Goal: Information Seeking & Learning: Learn about a topic

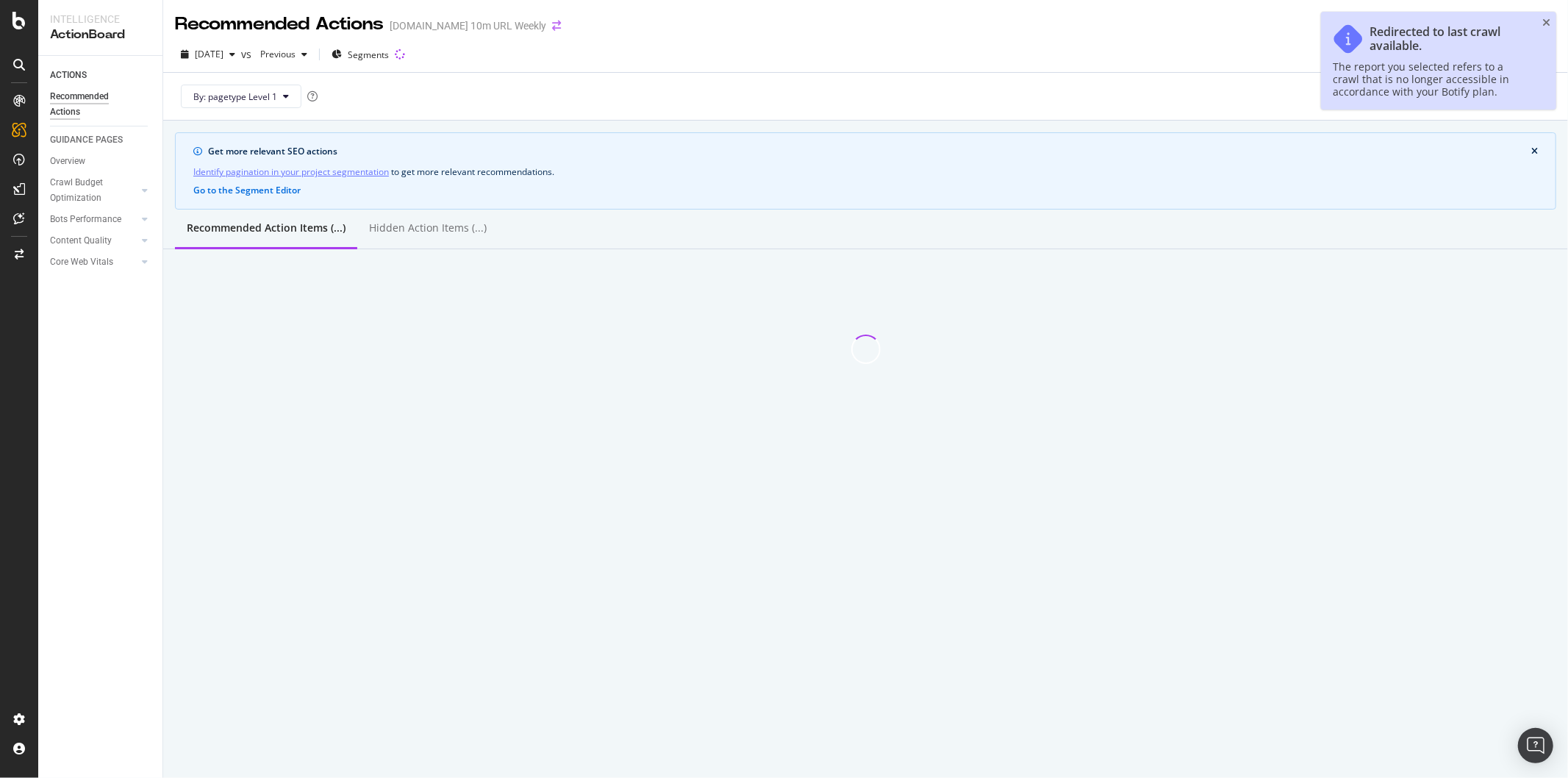
click at [552, 29] on icon "arrow-right-arrow-left" at bounding box center [556, 26] width 9 height 10
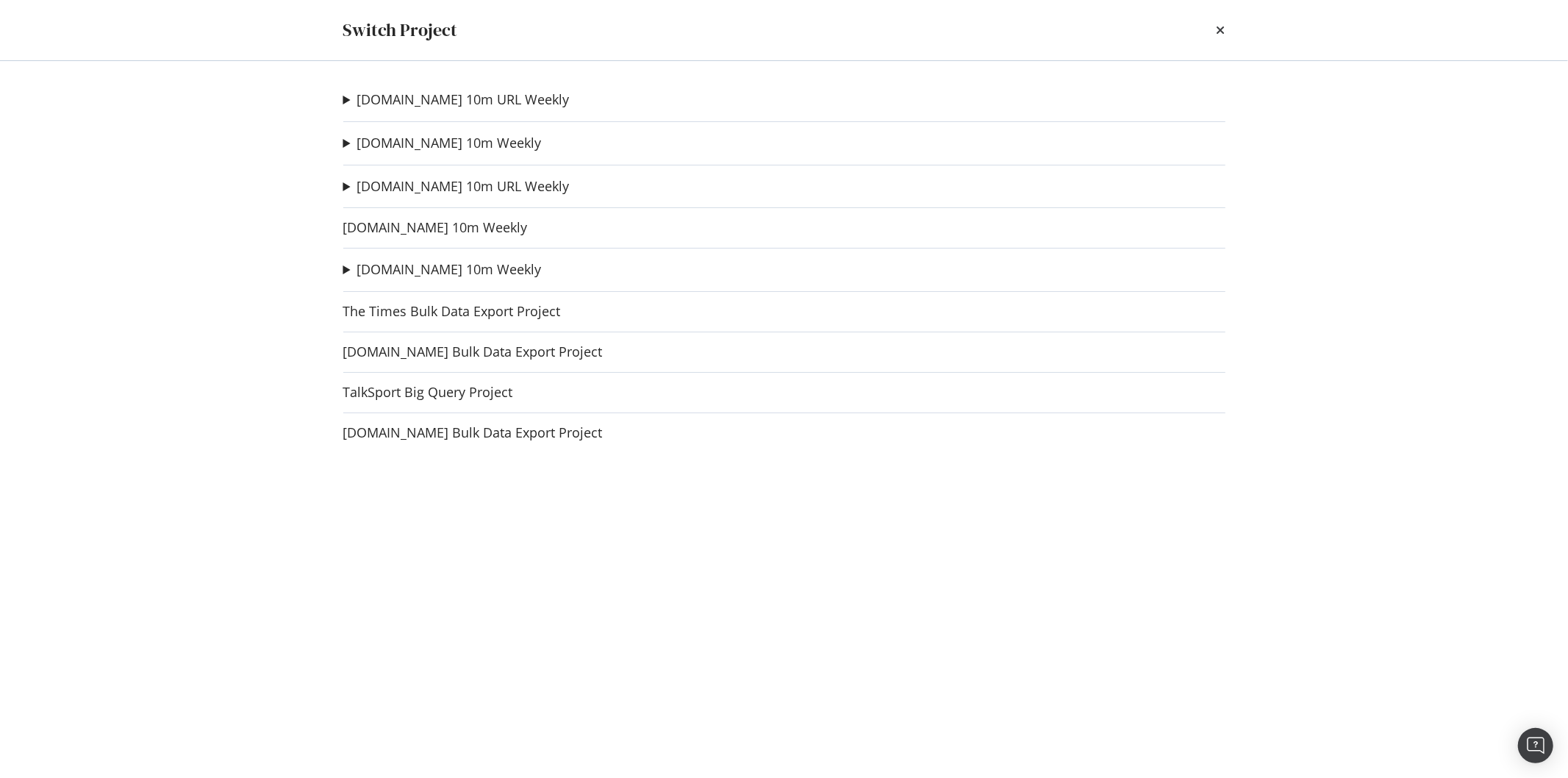
click at [545, 25] on div "Switch Project [DOMAIN_NAME] 10m URL Weekly Football [DATE] Core Update Ad-Hoc …" at bounding box center [784, 389] width 1568 height 778
click at [434, 273] on link "[DOMAIN_NAME] 10m Weekly" at bounding box center [449, 269] width 185 height 15
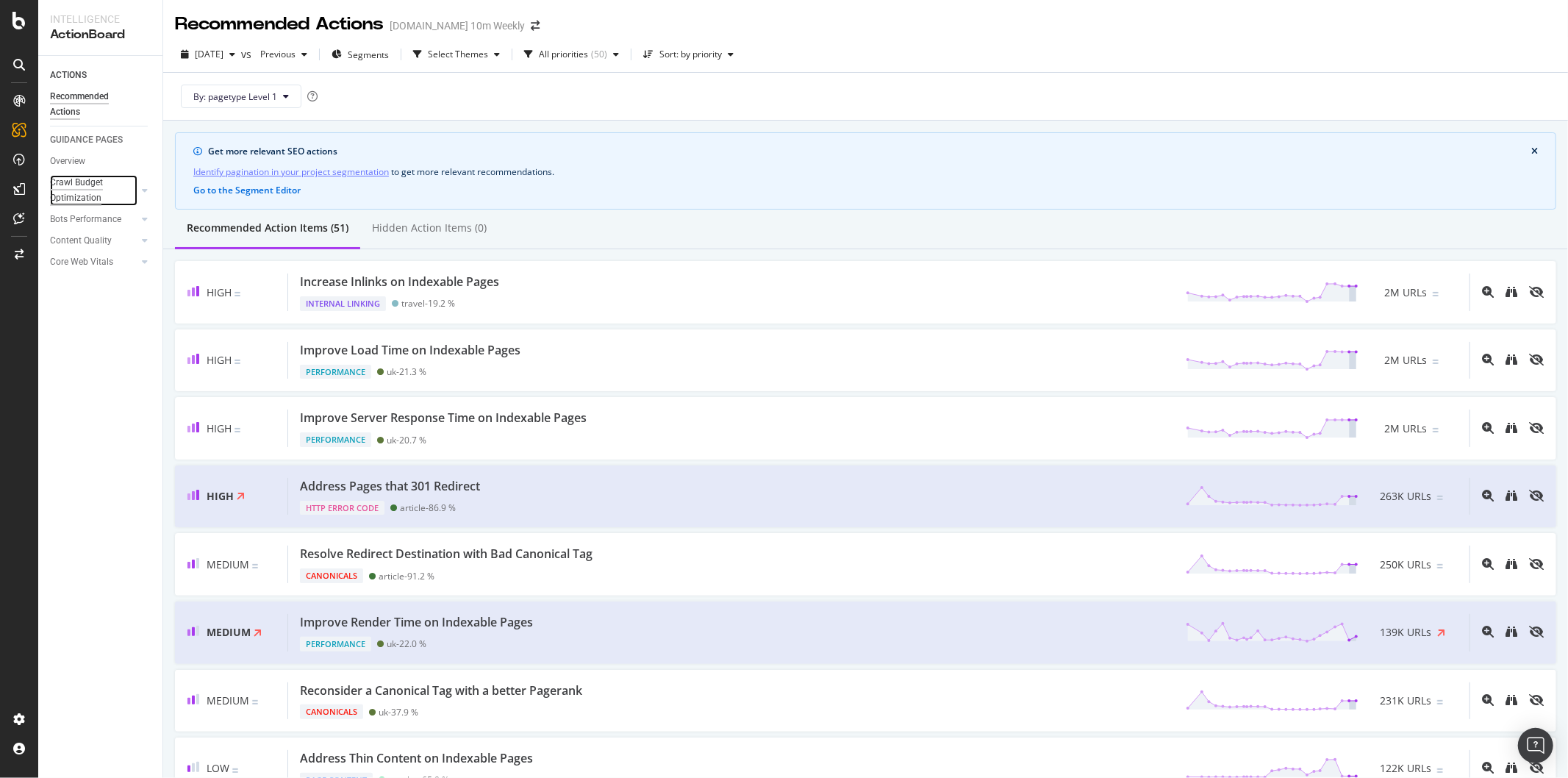
click at [96, 181] on div "Crawl Budget Optimization" at bounding box center [89, 190] width 77 height 31
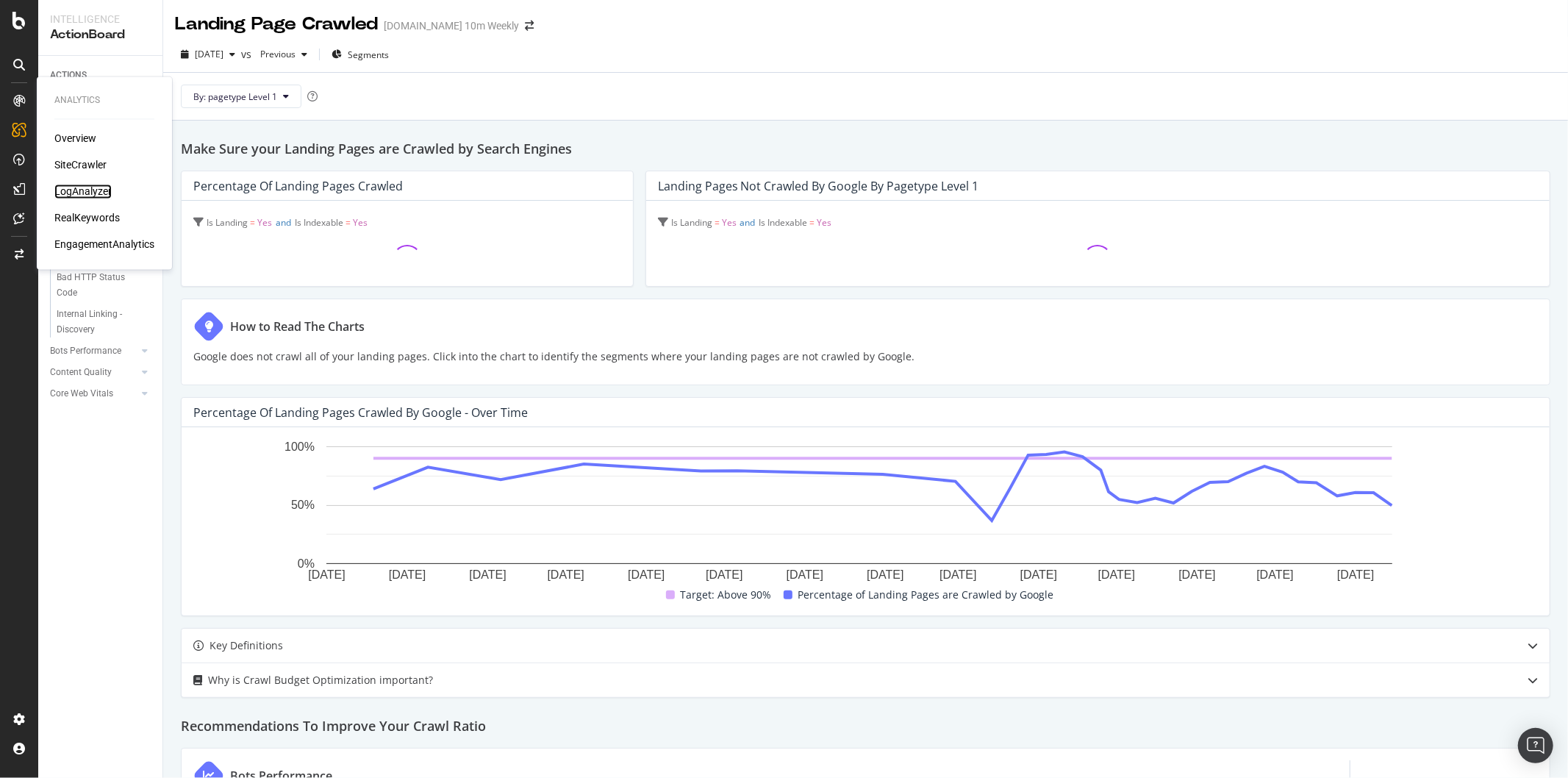
click at [87, 194] on div "LogAnalyzer" at bounding box center [83, 192] width 58 height 15
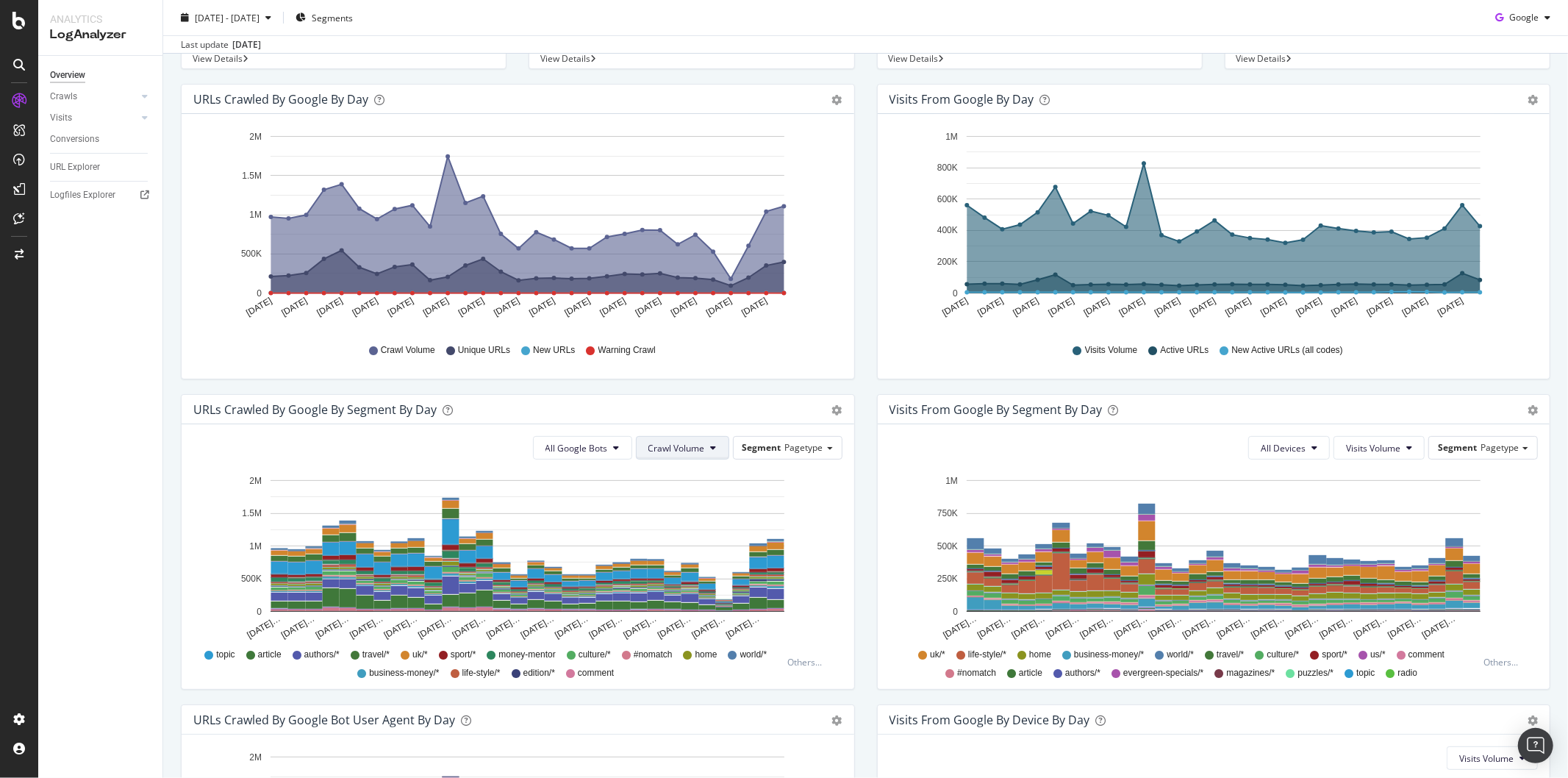
scroll to position [82, 0]
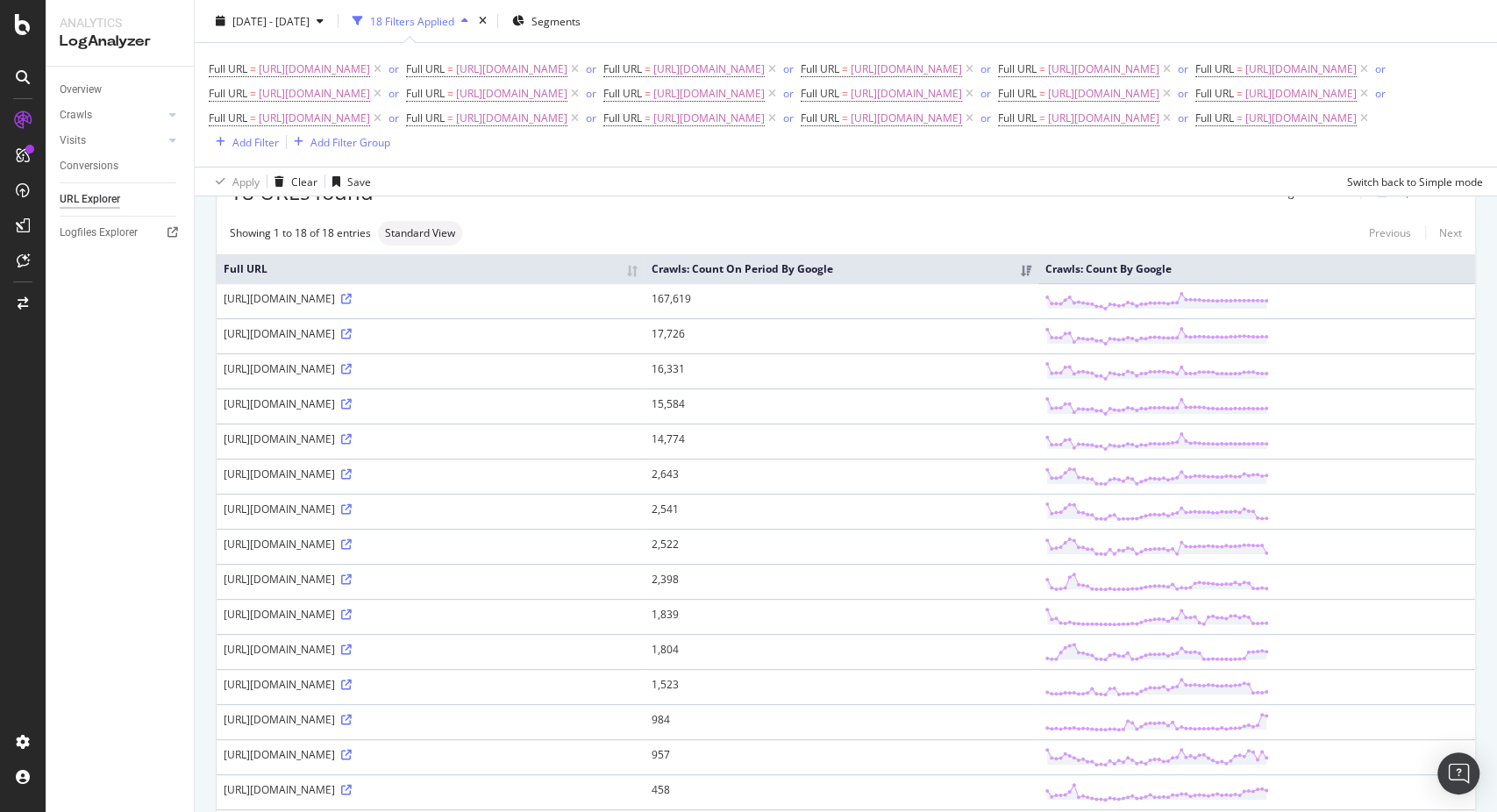
scroll to position [5, 0]
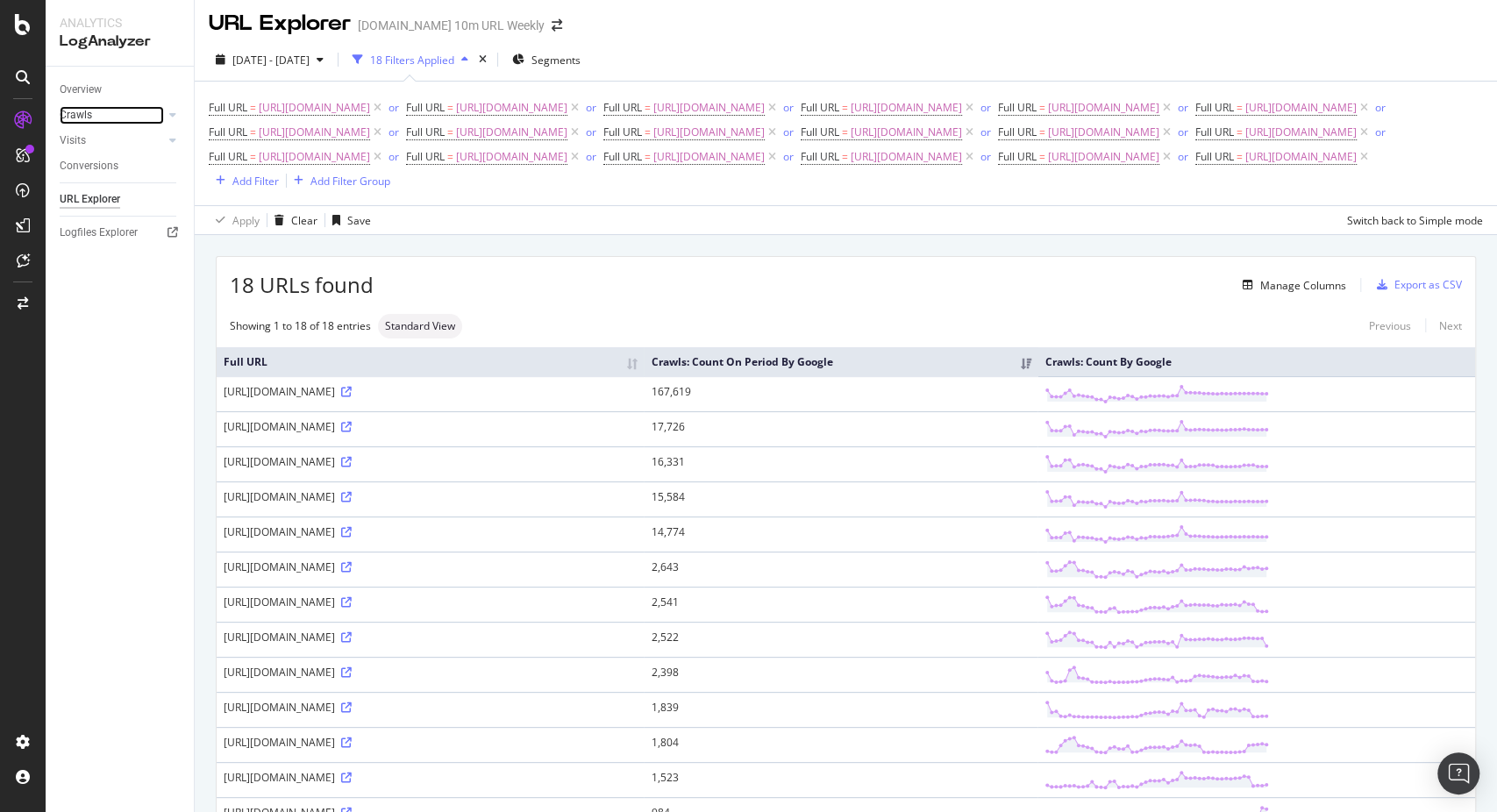
click at [92, 116] on link "Crawls" at bounding box center [112, 115] width 105 height 18
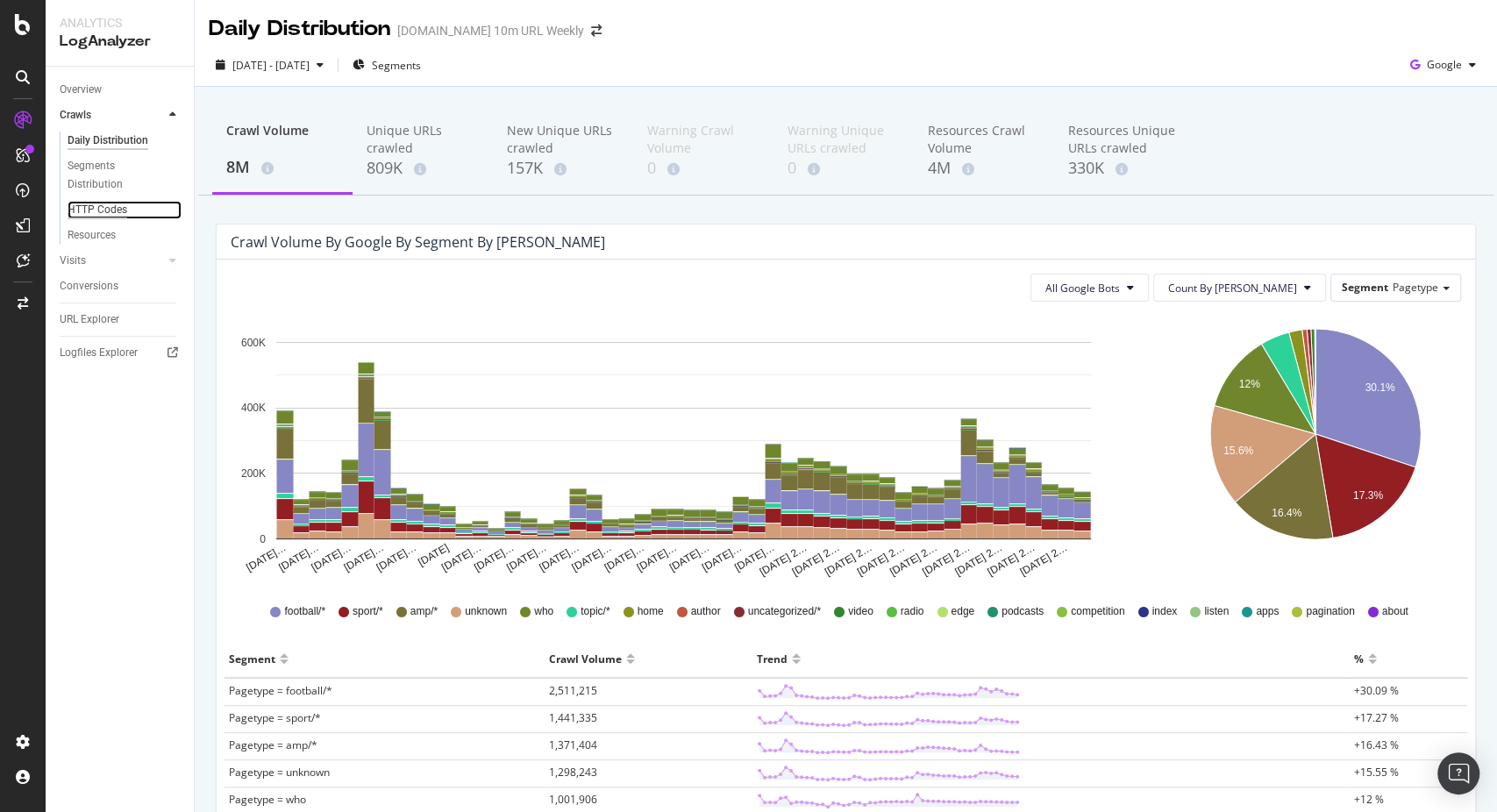
click at [114, 204] on div "HTTP Codes" at bounding box center [98, 210] width 60 height 18
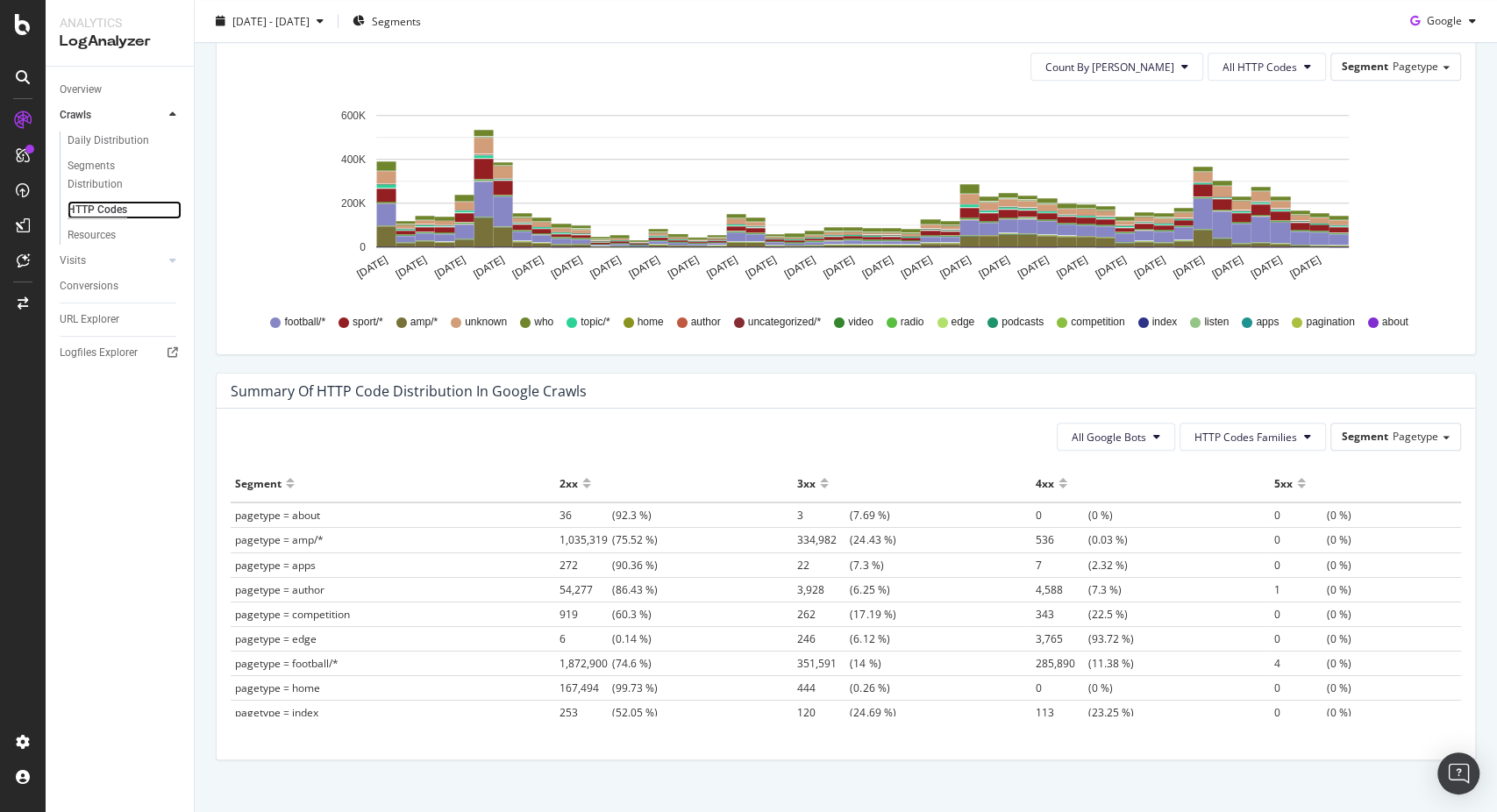
scroll to position [877, 0]
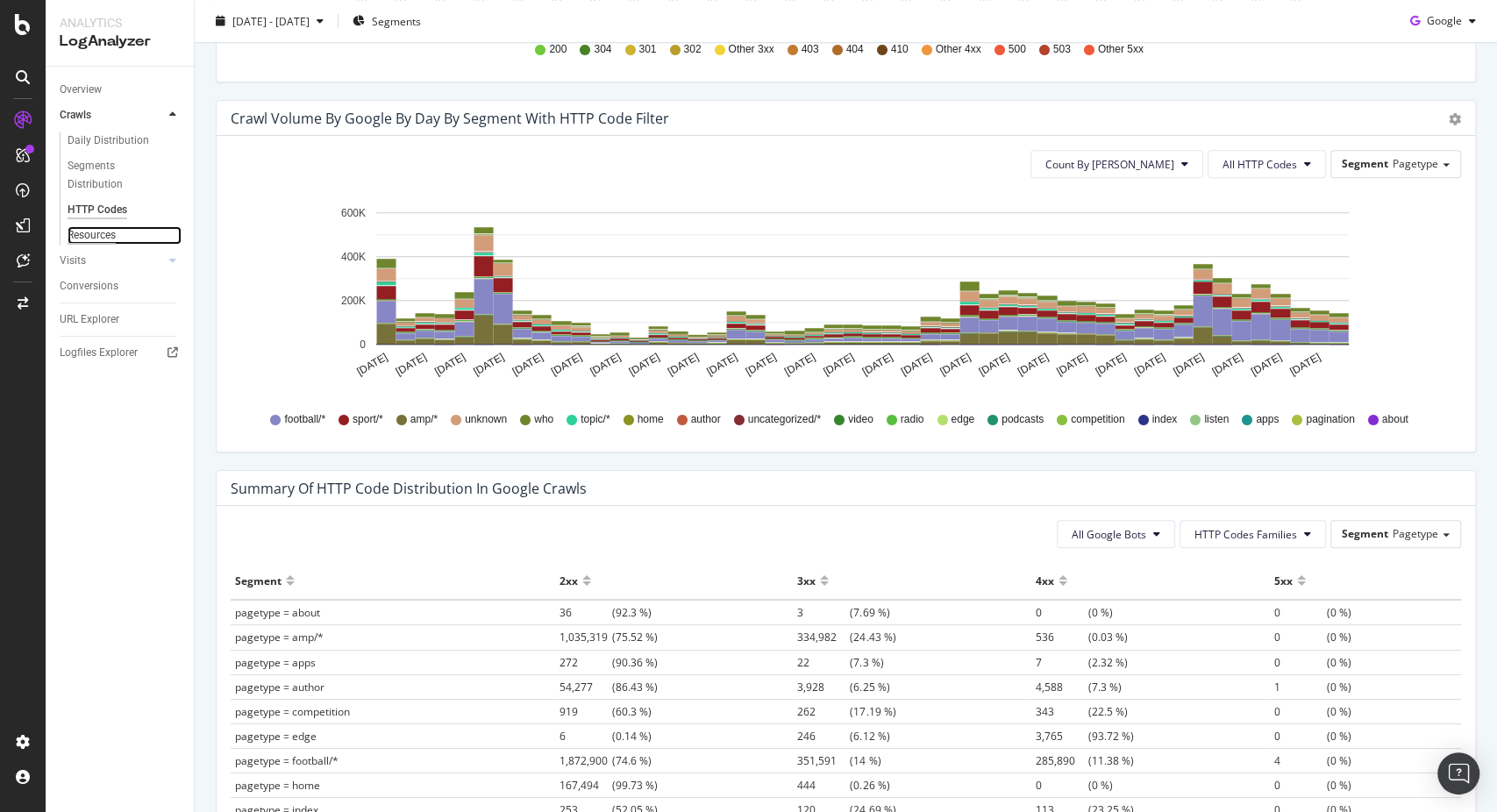
click at [90, 238] on div "Resources" at bounding box center [92, 235] width 48 height 18
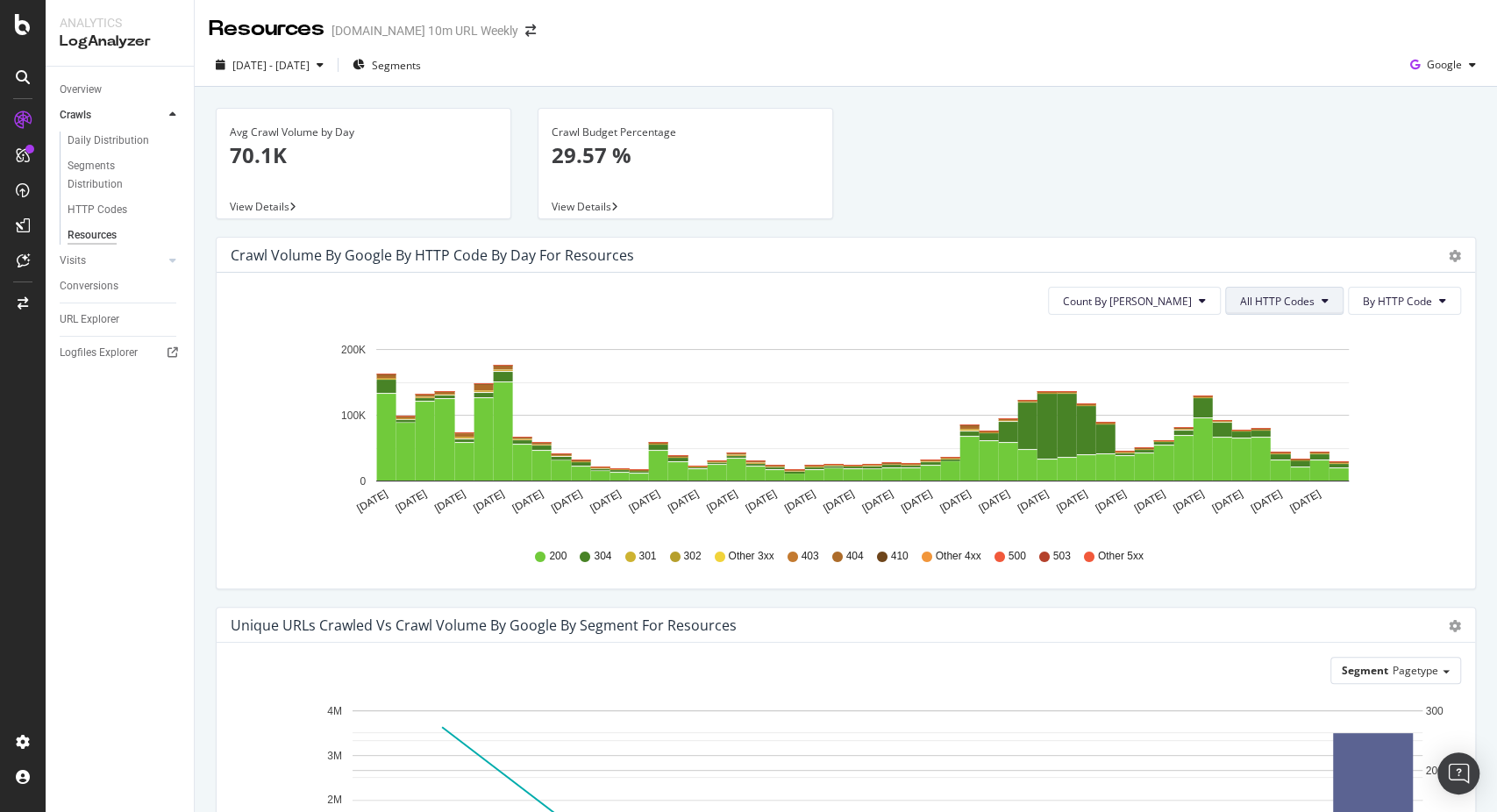
click at [1252, 299] on span "All HTTP Codes" at bounding box center [1277, 301] width 75 height 15
click at [1239, 407] on span "Bad HTTP Codes" at bounding box center [1272, 401] width 89 height 16
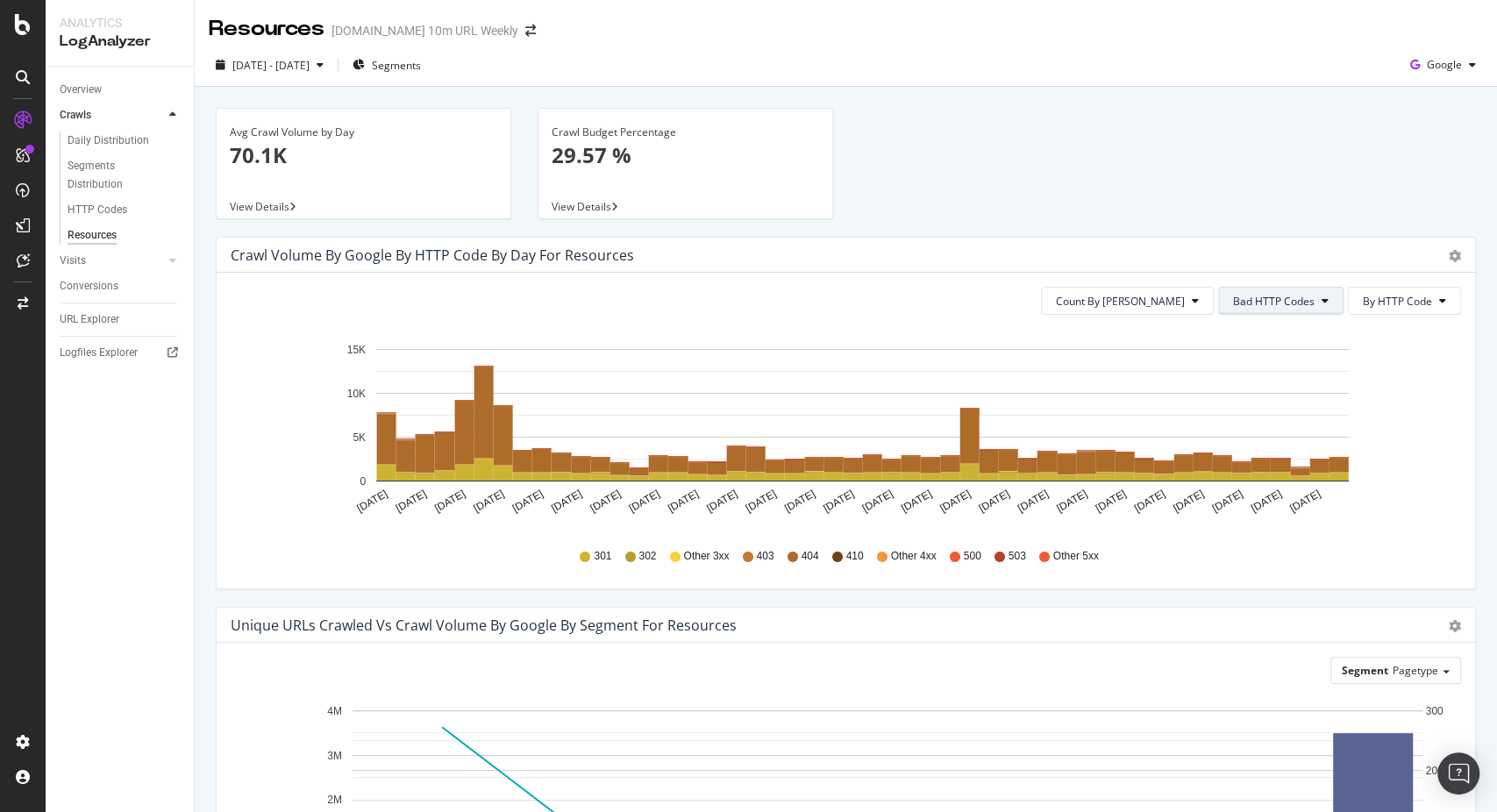
click at [1233, 296] on span "Bad HTTP Codes" at bounding box center [1274, 301] width 82 height 15
click at [1238, 457] on span "4xx family" at bounding box center [1265, 465] width 89 height 16
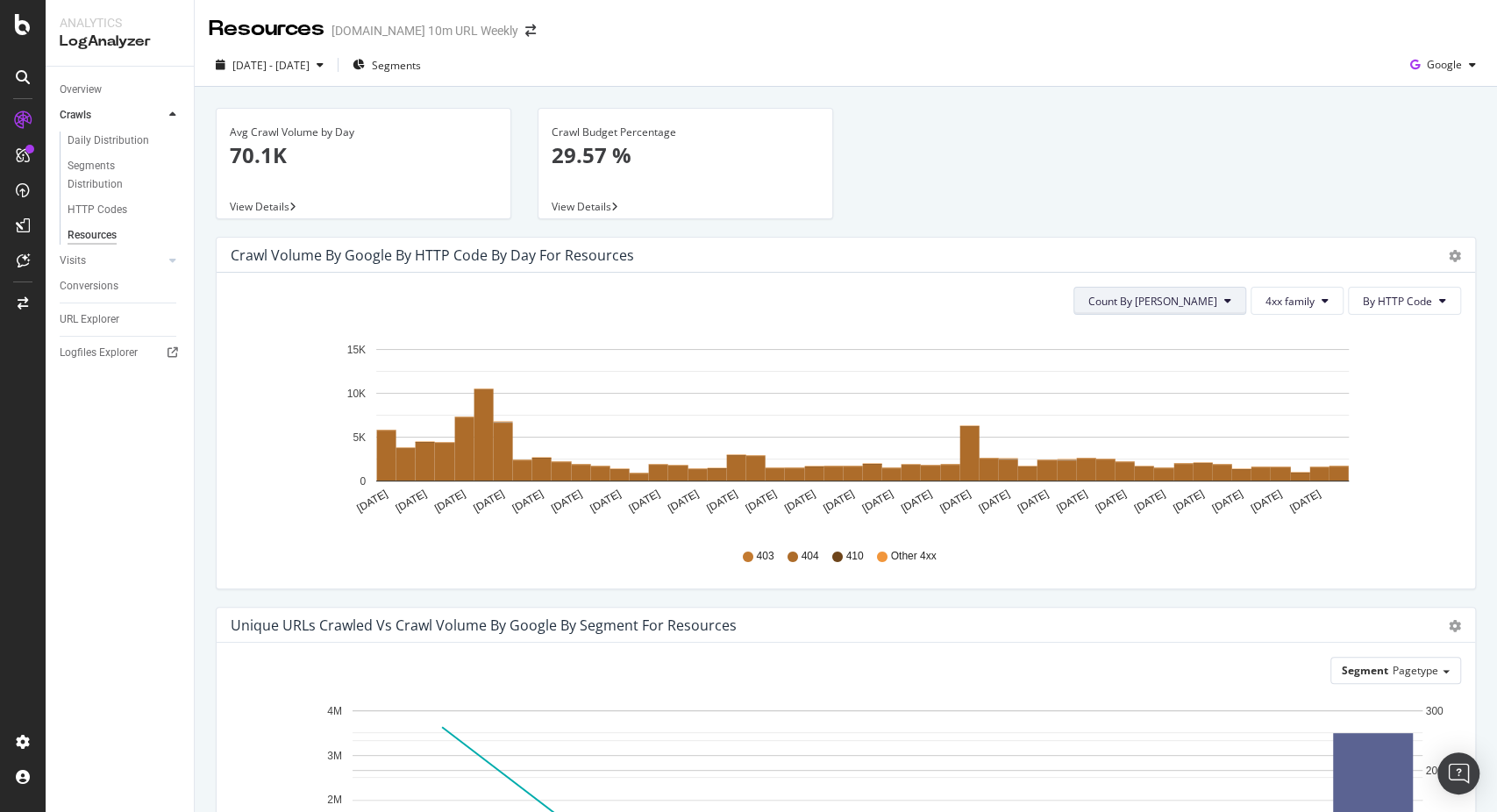
click at [1189, 302] on span "Count By Day" at bounding box center [1152, 301] width 129 height 15
click at [1277, 301] on span "4xx family" at bounding box center [1290, 301] width 49 height 15
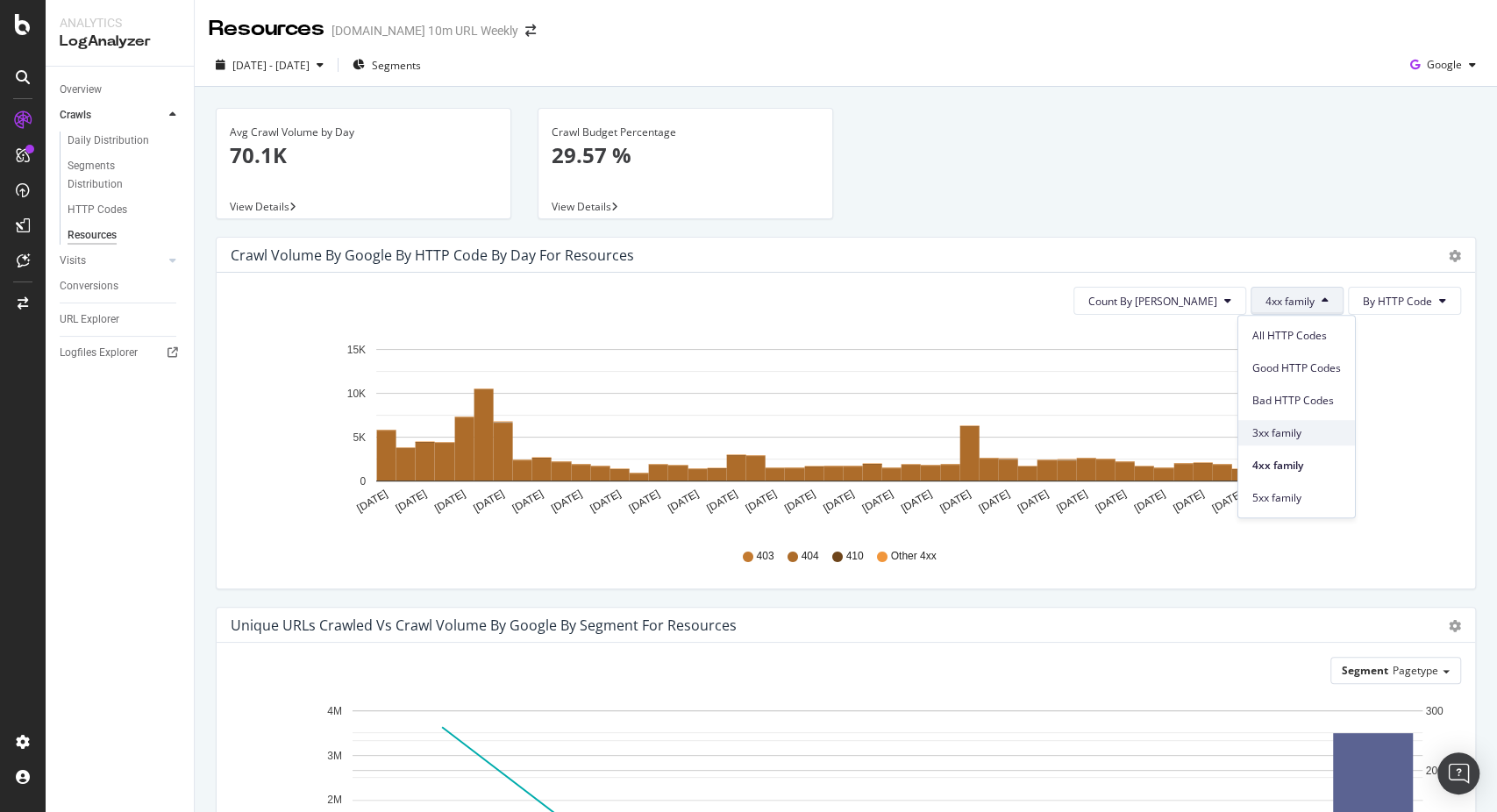
click at [1271, 436] on span "3xx family" at bounding box center [1297, 433] width 89 height 16
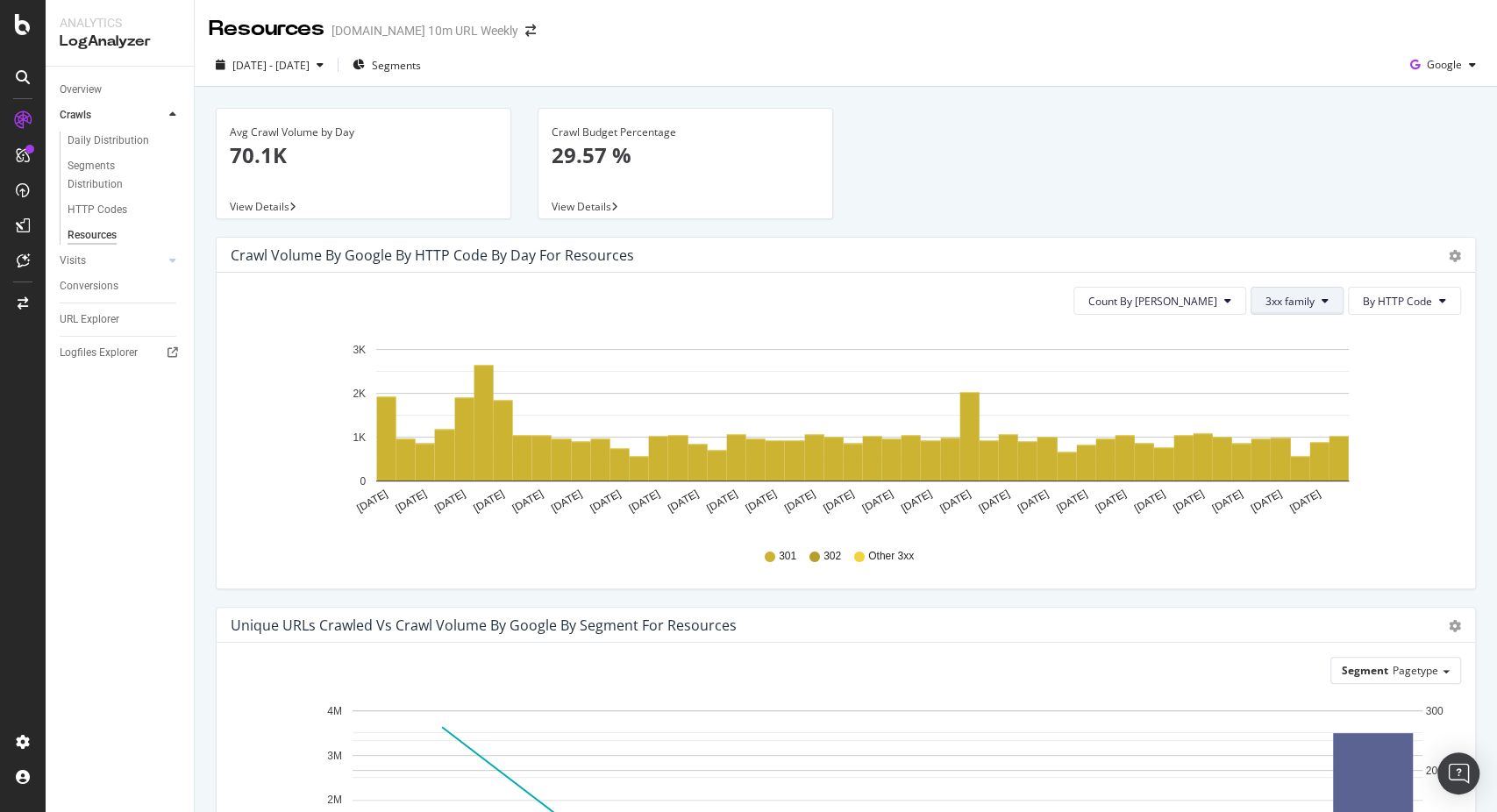
click at [1251, 308] on button "3xx family" at bounding box center [1297, 301] width 93 height 28
click at [1276, 490] on span "5xx family" at bounding box center [1297, 498] width 89 height 16
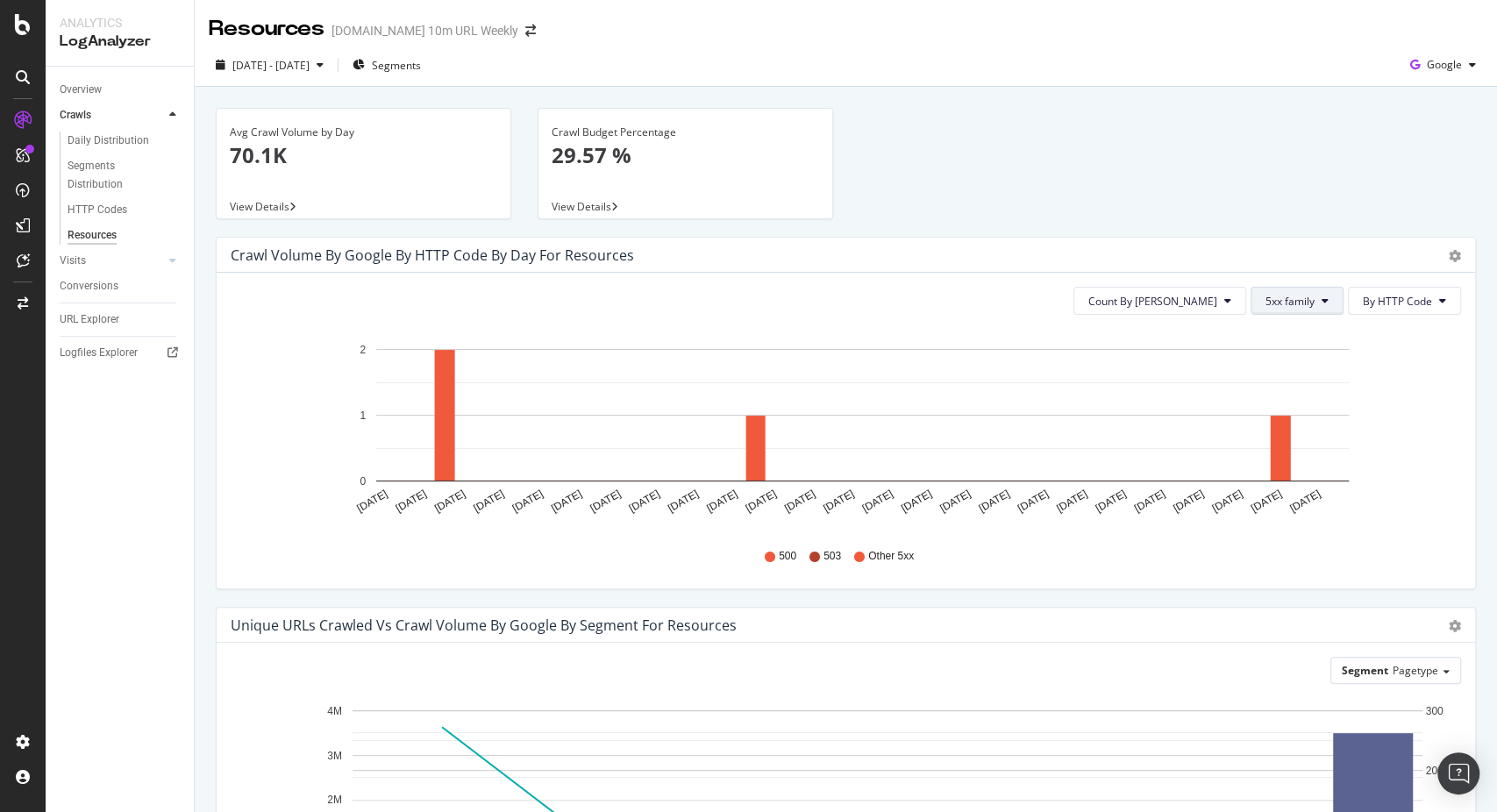
click at [1285, 296] on span "5xx family" at bounding box center [1290, 301] width 49 height 15
click at [1266, 371] on span "Good HTTP Codes" at bounding box center [1297, 369] width 89 height 16
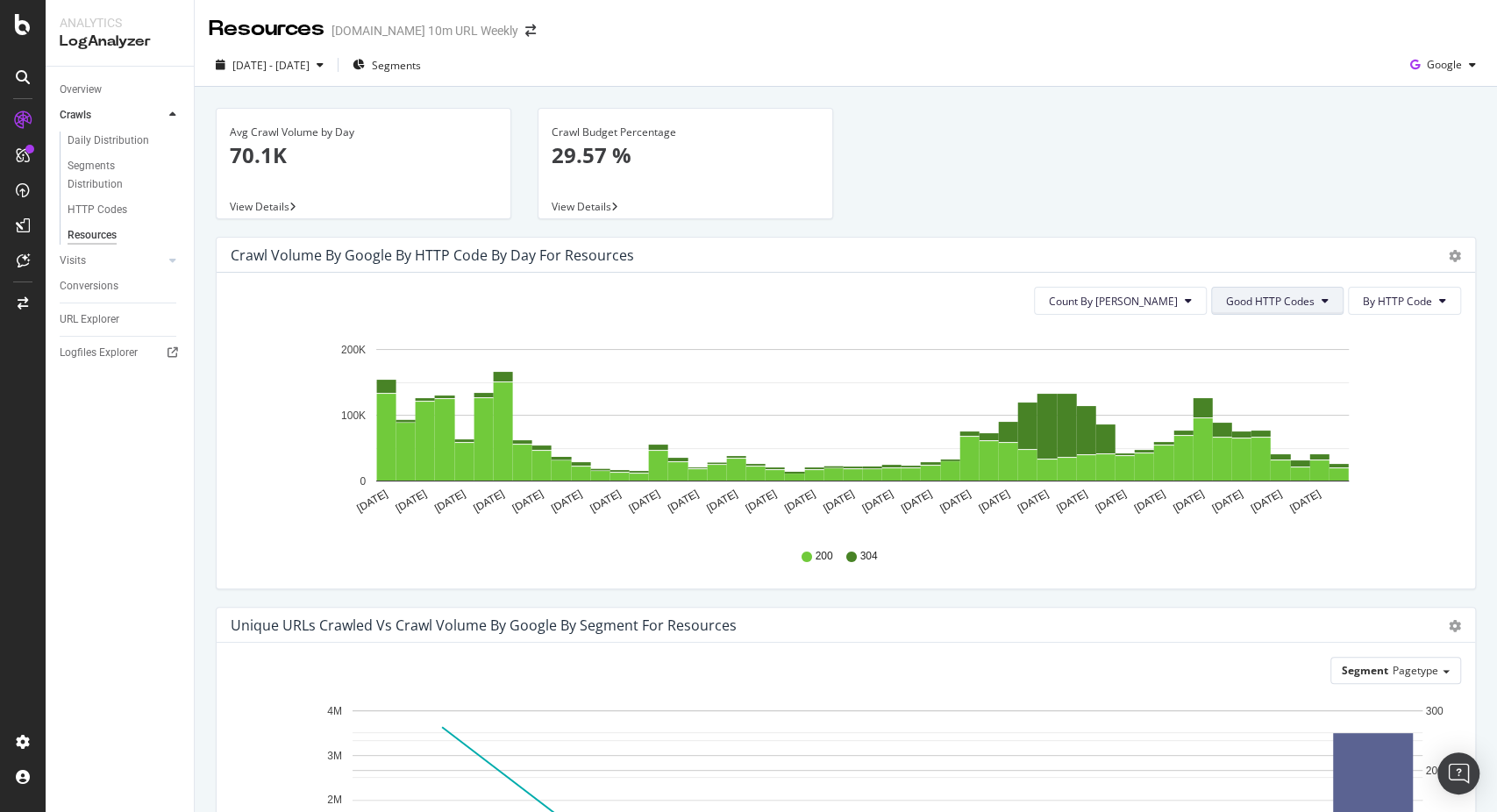
click at [1230, 311] on button "Good HTTP Codes" at bounding box center [1277, 301] width 133 height 28
click at [936, 609] on div "Unique URLs Crawled vs Crawl Volume by google by Segment for Resources Chart (b…" at bounding box center [845, 625] width 1259 height 35
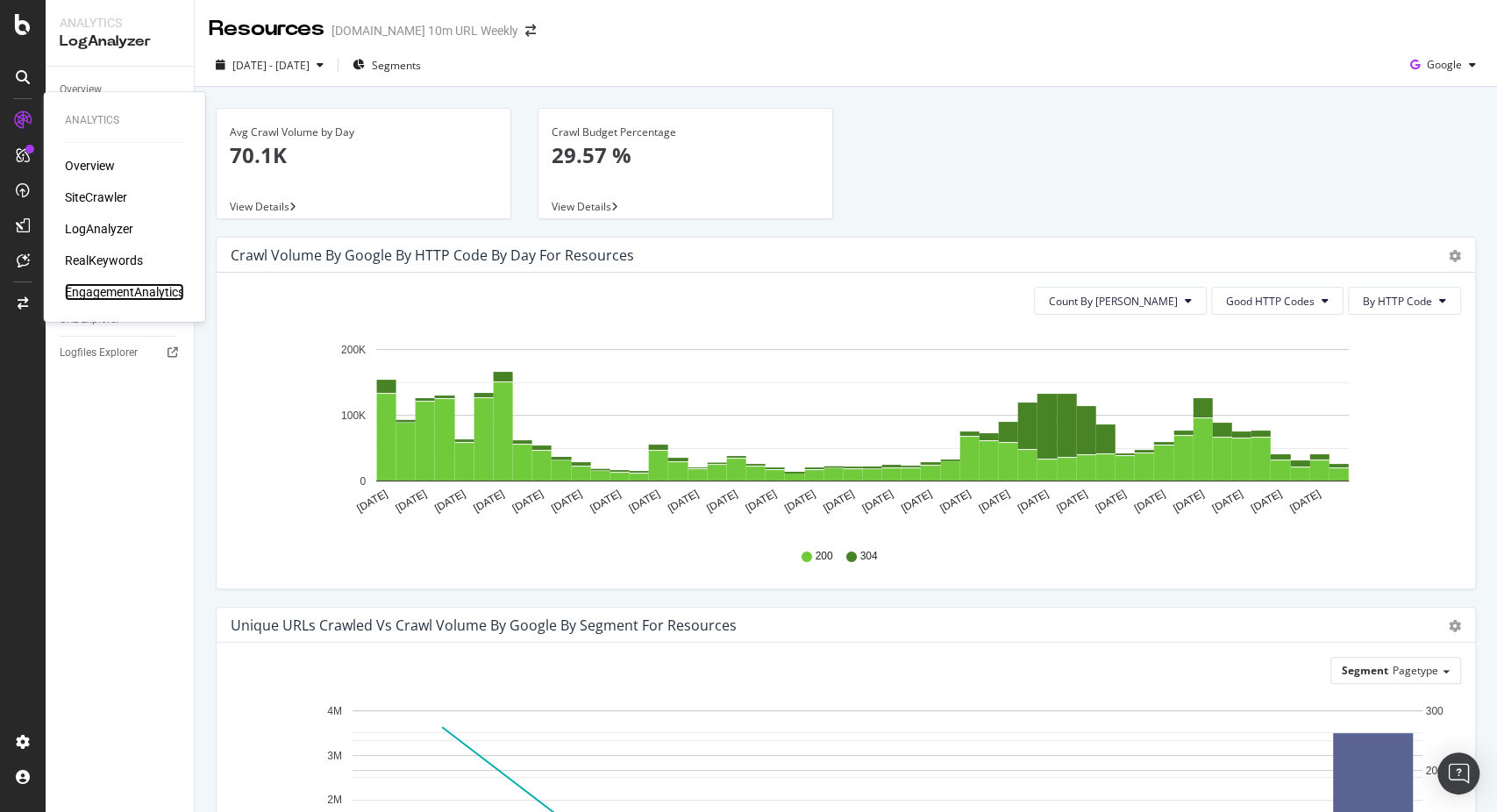
click at [113, 284] on div "EngagementAnalytics" at bounding box center [125, 292] width 120 height 18
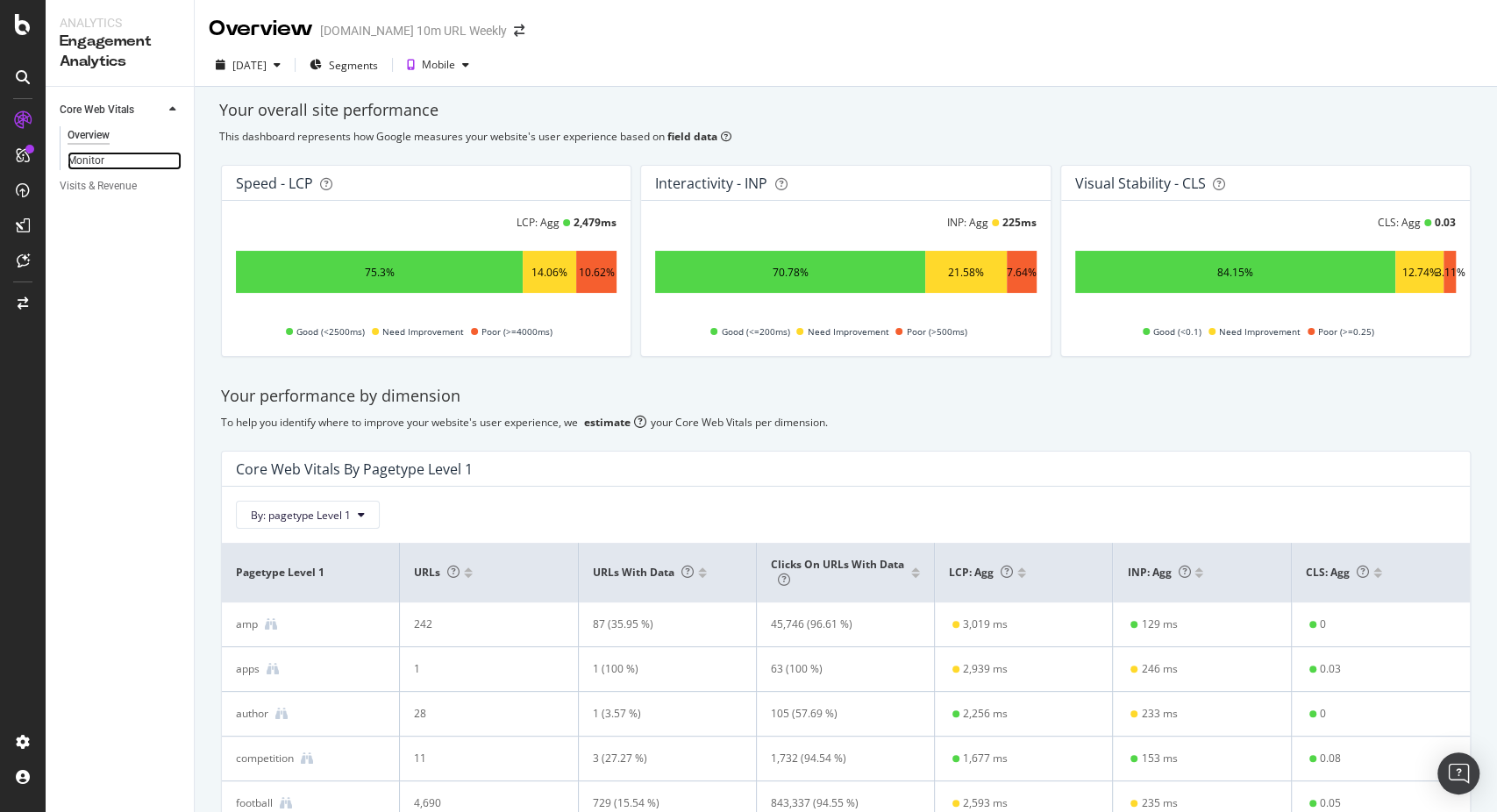
click at [107, 156] on link "Monitor" at bounding box center [125, 160] width 114 height 18
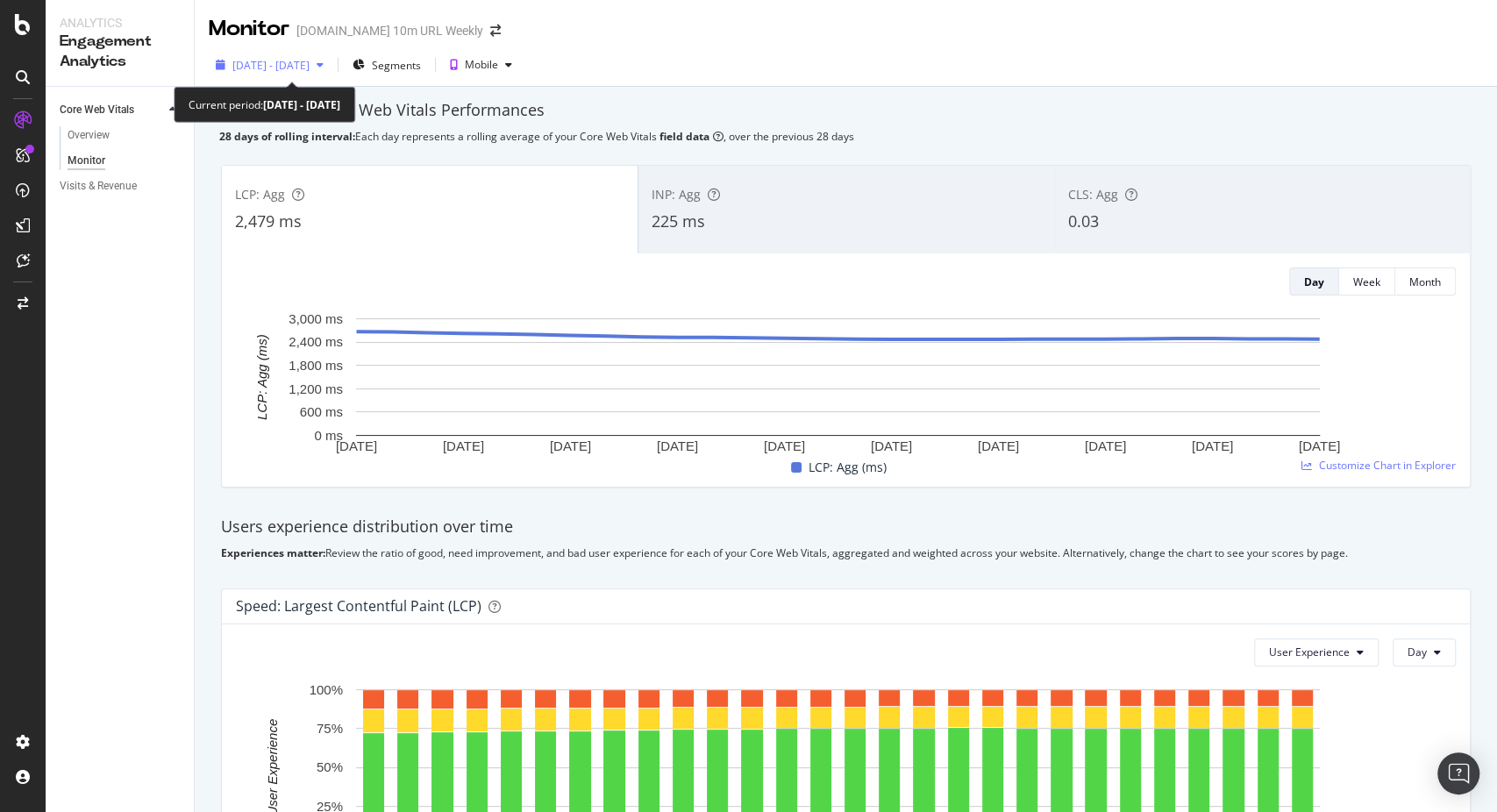
click at [299, 62] on span "2025 Jul. 23rd - Aug. 19th" at bounding box center [270, 65] width 77 height 15
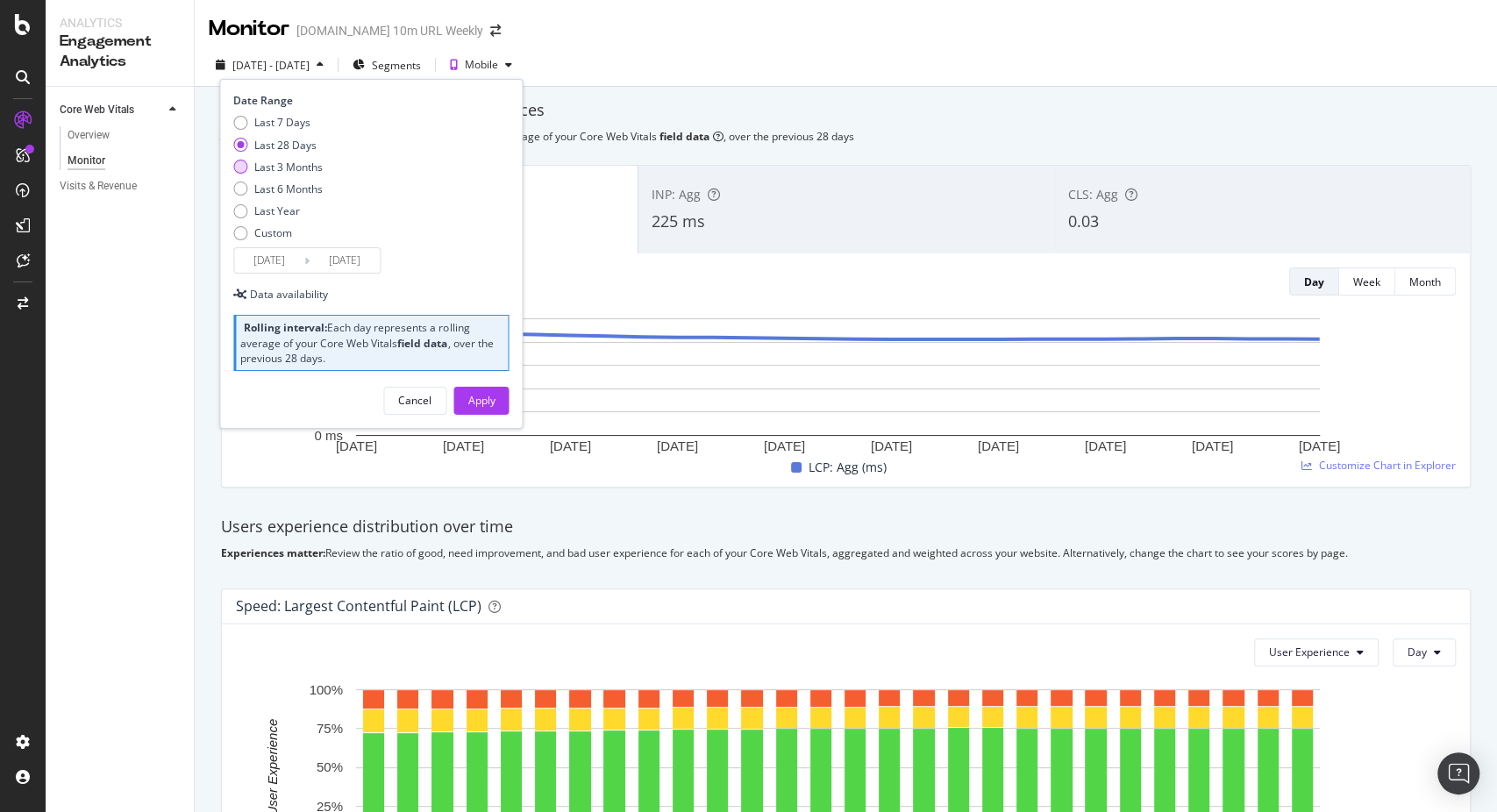
click at [273, 169] on div "Last 3 Months" at bounding box center [288, 166] width 69 height 15
type input "2025/05/20"
click at [486, 398] on div "Apply" at bounding box center [480, 400] width 27 height 15
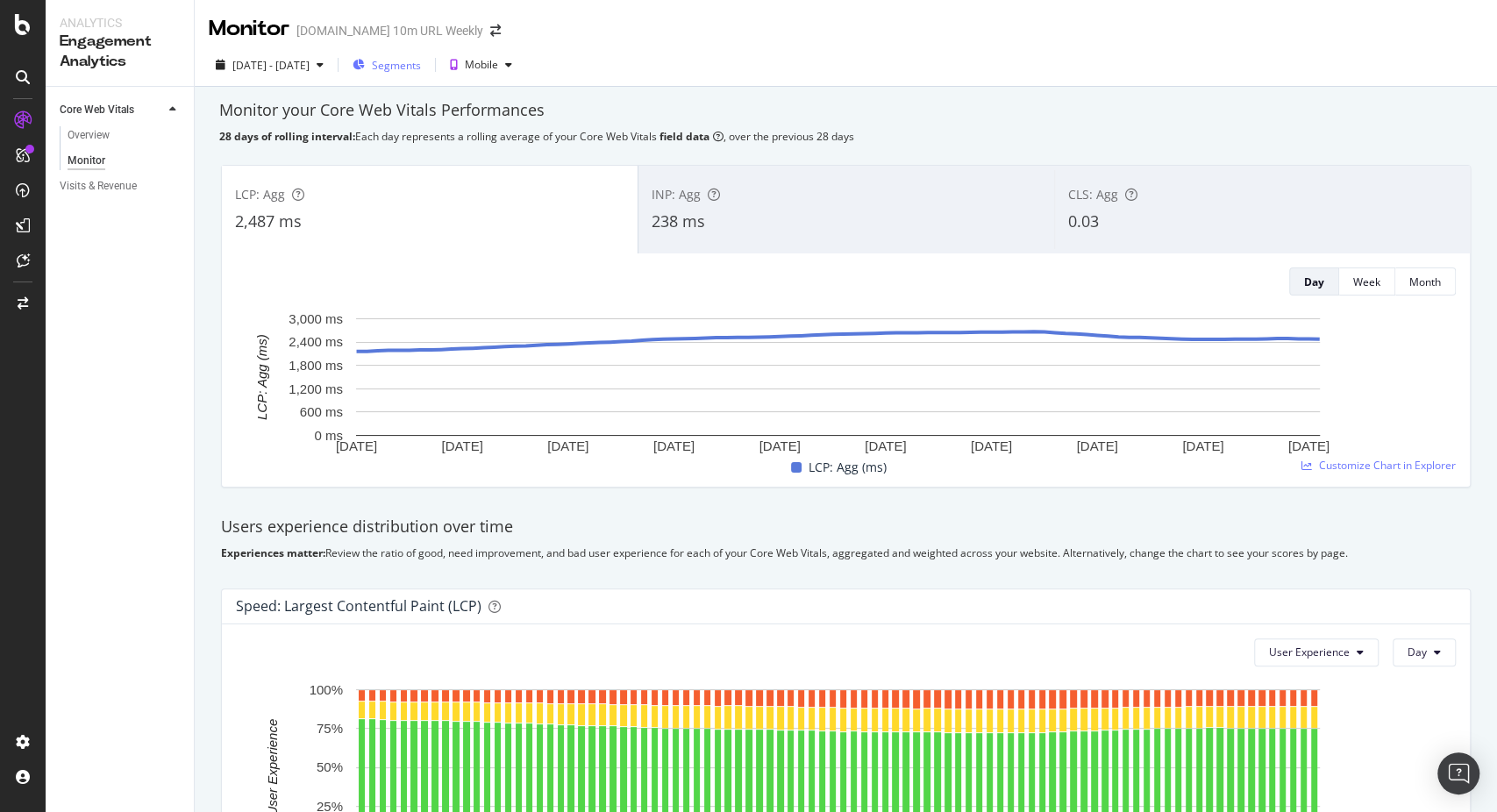
click at [421, 69] on span "Segments" at bounding box center [396, 65] width 49 height 15
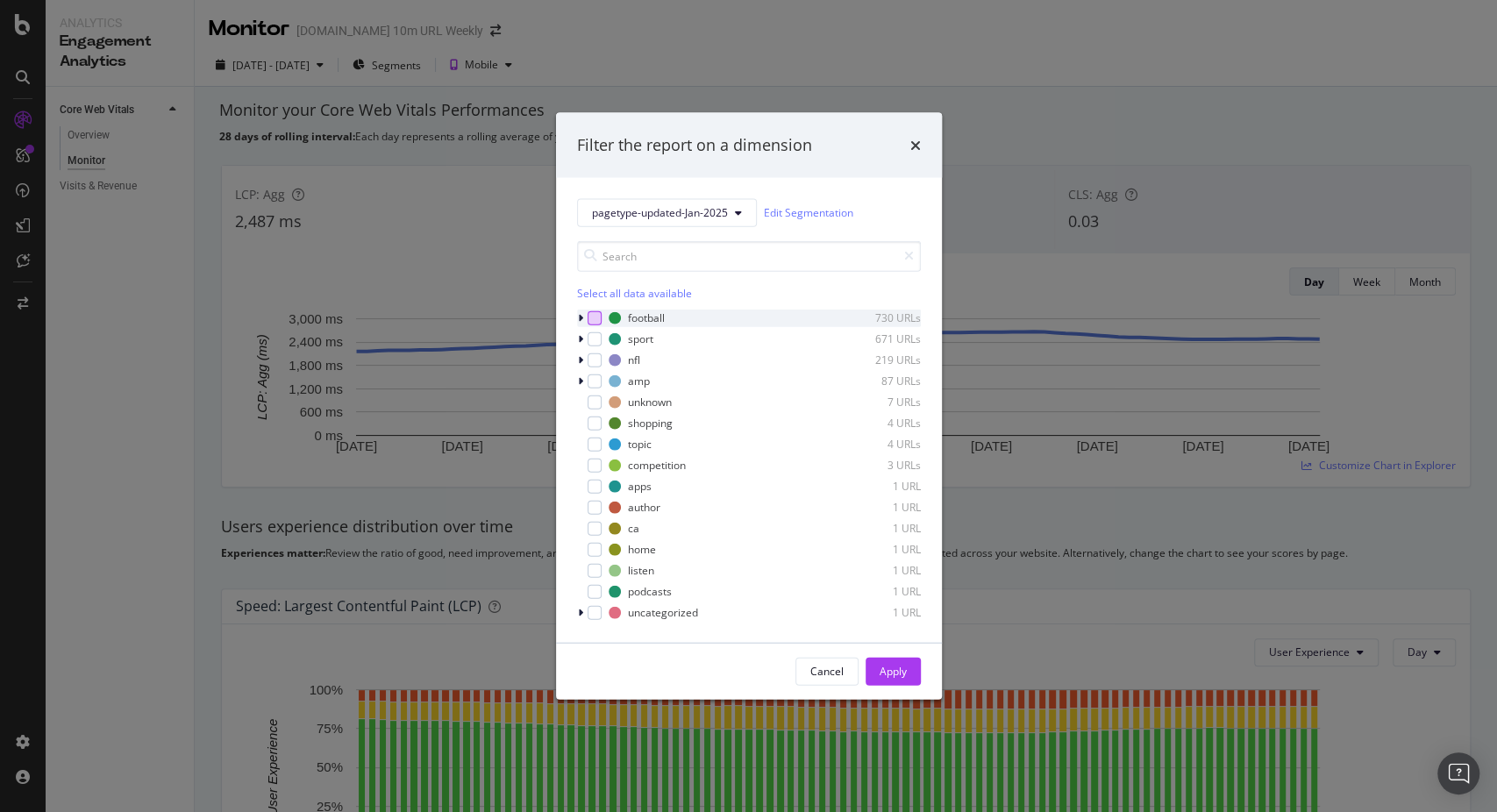
click at [589, 321] on div "modal" at bounding box center [595, 318] width 14 height 14
click at [581, 319] on icon "modal" at bounding box center [580, 317] width 5 height 11
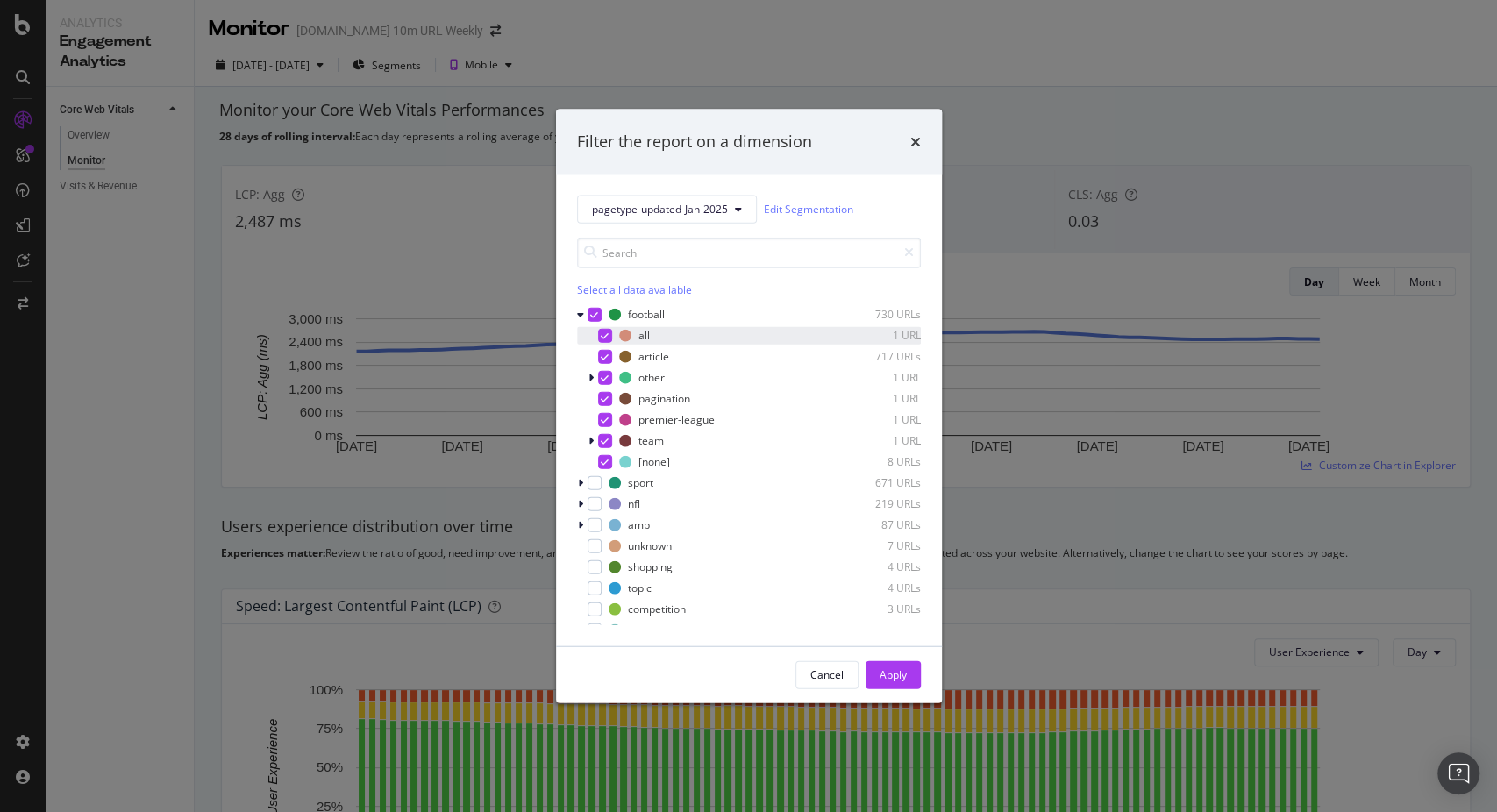
click at [602, 336] on icon "modal" at bounding box center [605, 335] width 8 height 9
click at [603, 392] on div "modal" at bounding box center [605, 399] width 14 height 14
click at [589, 376] on icon "modal" at bounding box center [591, 377] width 5 height 11
click at [618, 399] on icon "modal" at bounding box center [615, 398] width 8 height 9
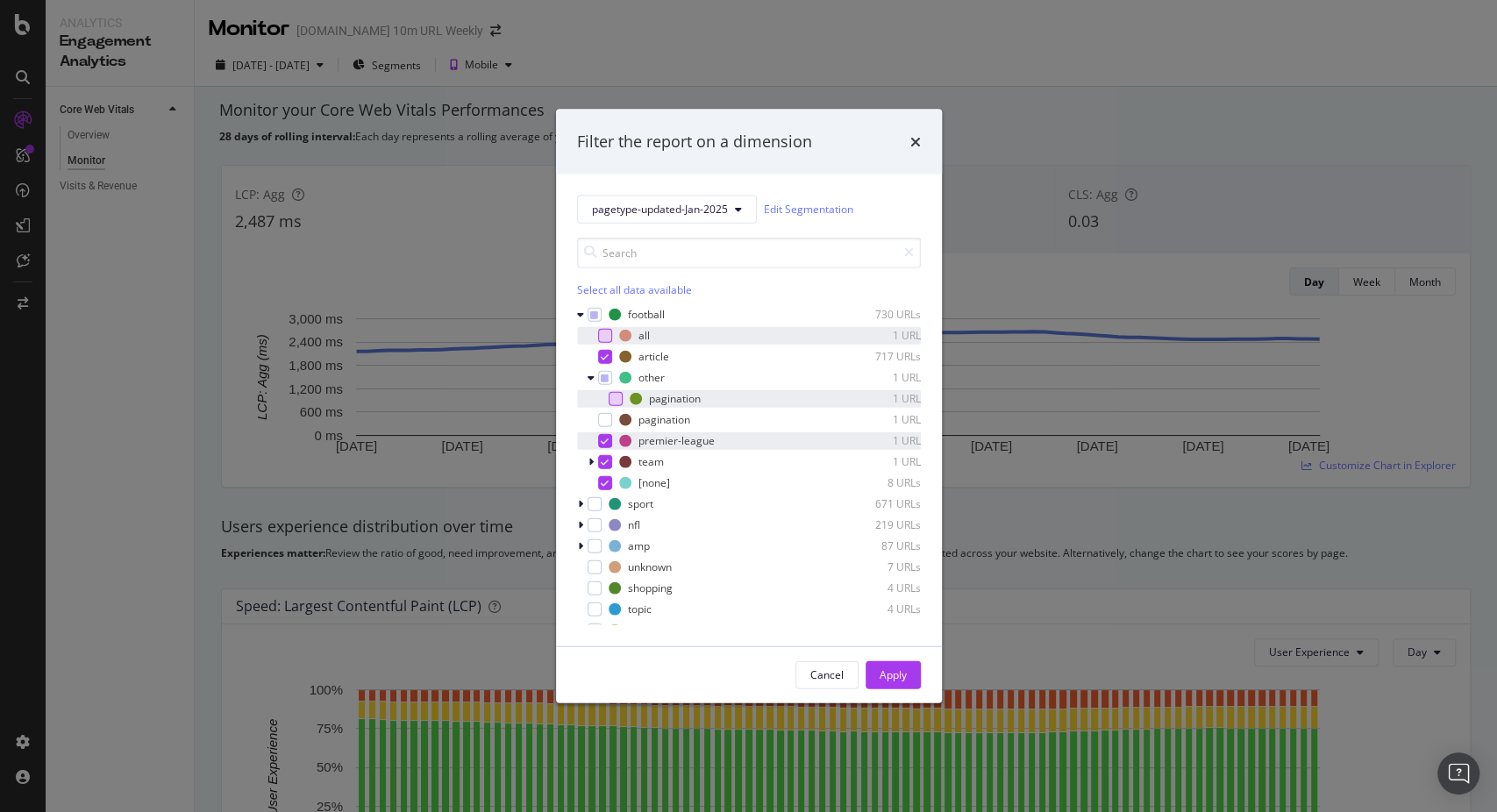
click at [602, 440] on icon "modal" at bounding box center [605, 439] width 8 height 9
click at [603, 457] on icon "modal" at bounding box center [605, 461] width 8 height 9
click at [603, 479] on icon "modal" at bounding box center [605, 482] width 8 height 9
click at [888, 670] on div "Apply" at bounding box center [893, 675] width 27 height 15
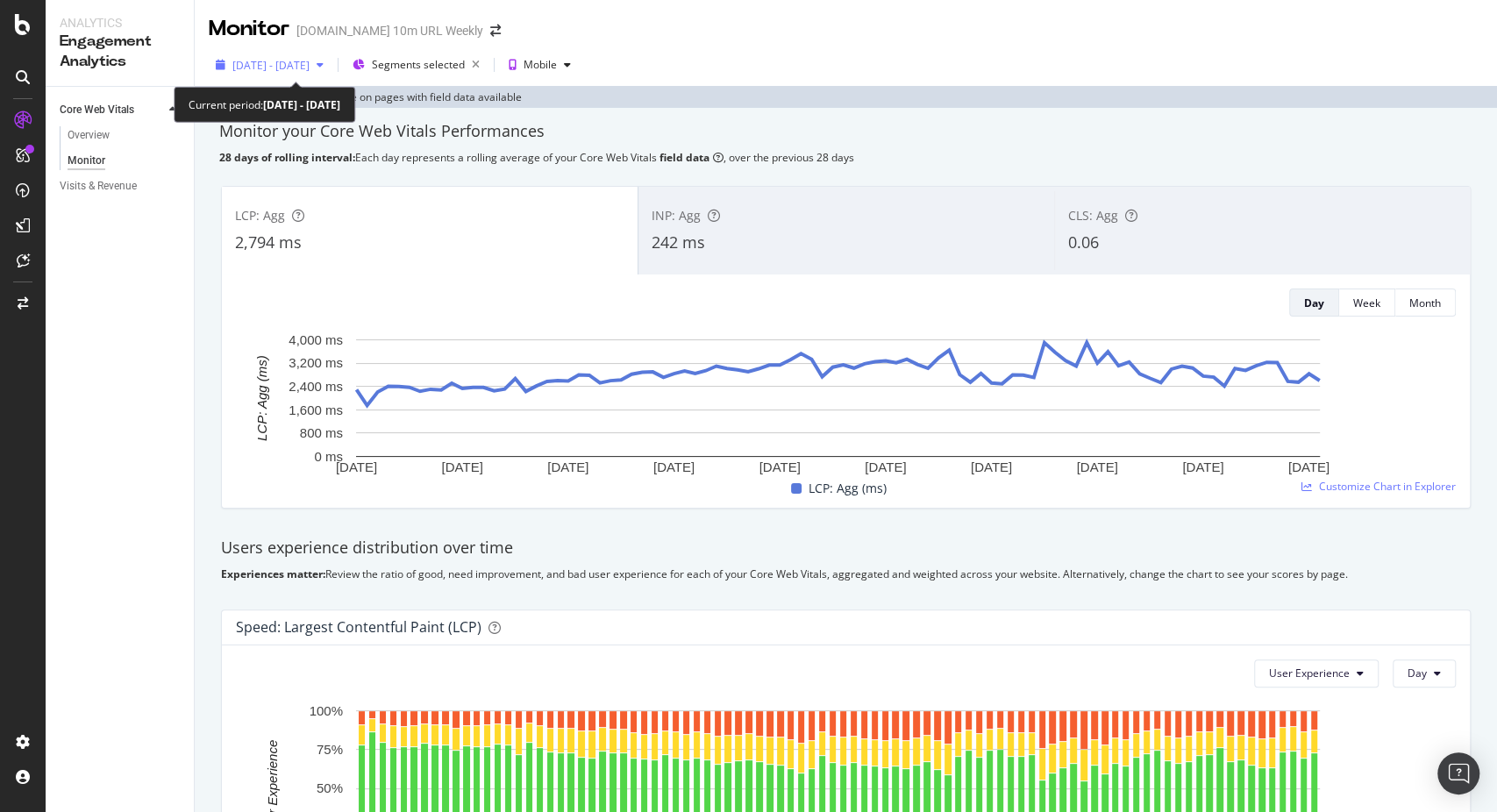
click at [310, 63] on span "2025 May. 20th - Aug. 19th" at bounding box center [270, 65] width 77 height 15
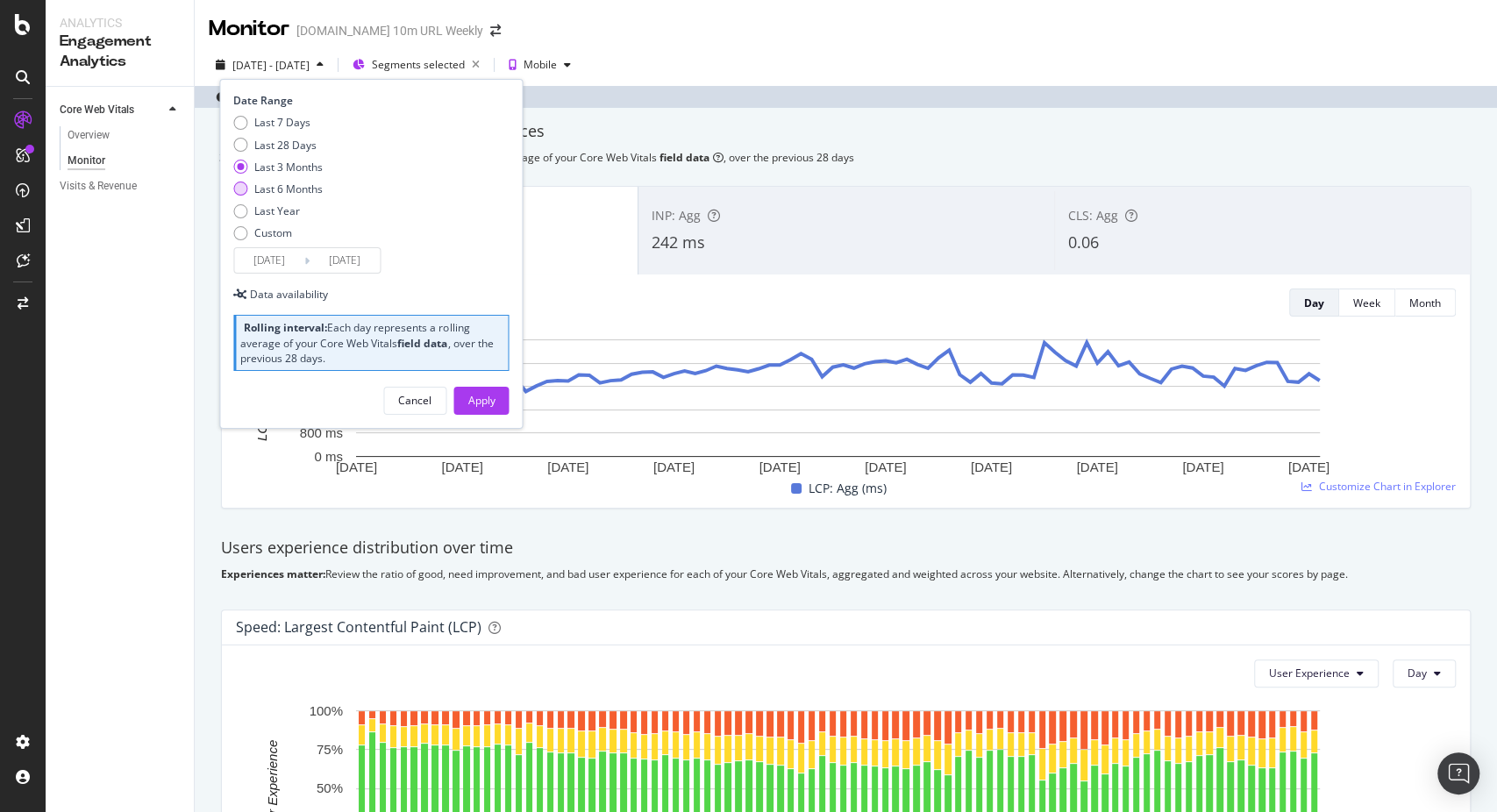
click at [304, 190] on div "Last 6 Months" at bounding box center [288, 188] width 69 height 15
type input "2025/02/20"
click at [486, 411] on div "Apply" at bounding box center [480, 401] width 27 height 26
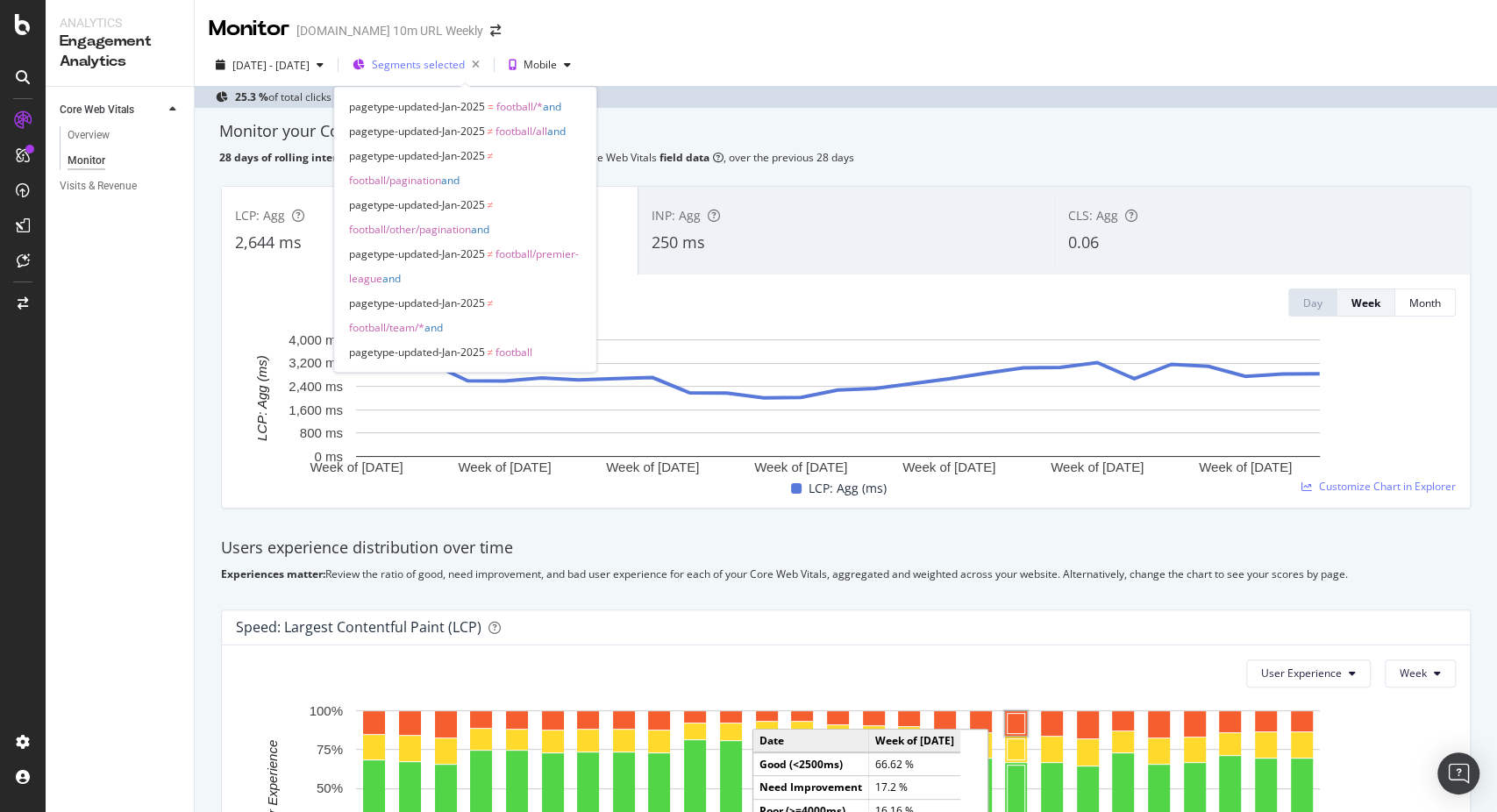
click at [437, 56] on div "Segments selected" at bounding box center [429, 65] width 115 height 25
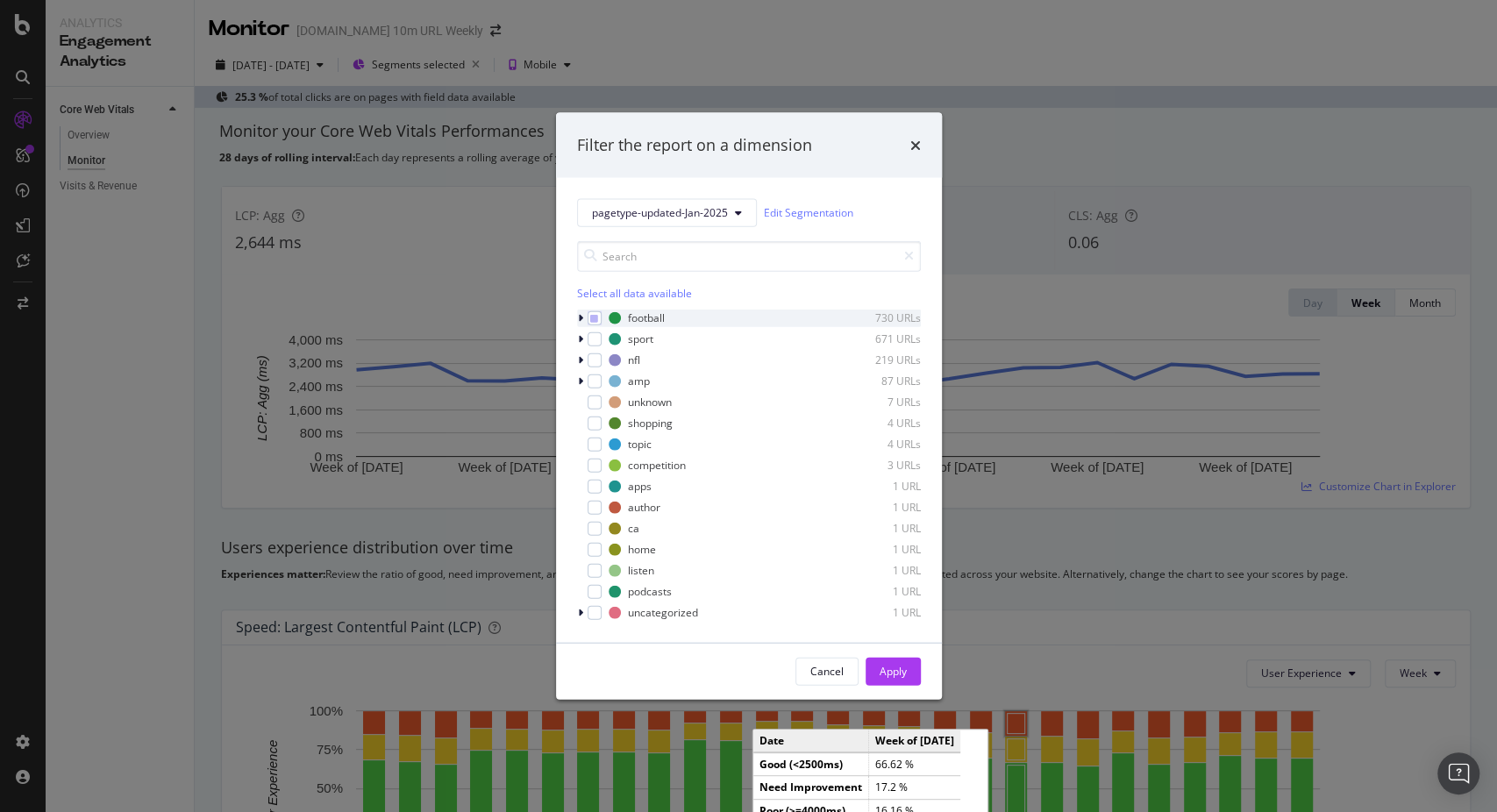
click at [581, 319] on icon "modal" at bounding box center [580, 317] width 5 height 11
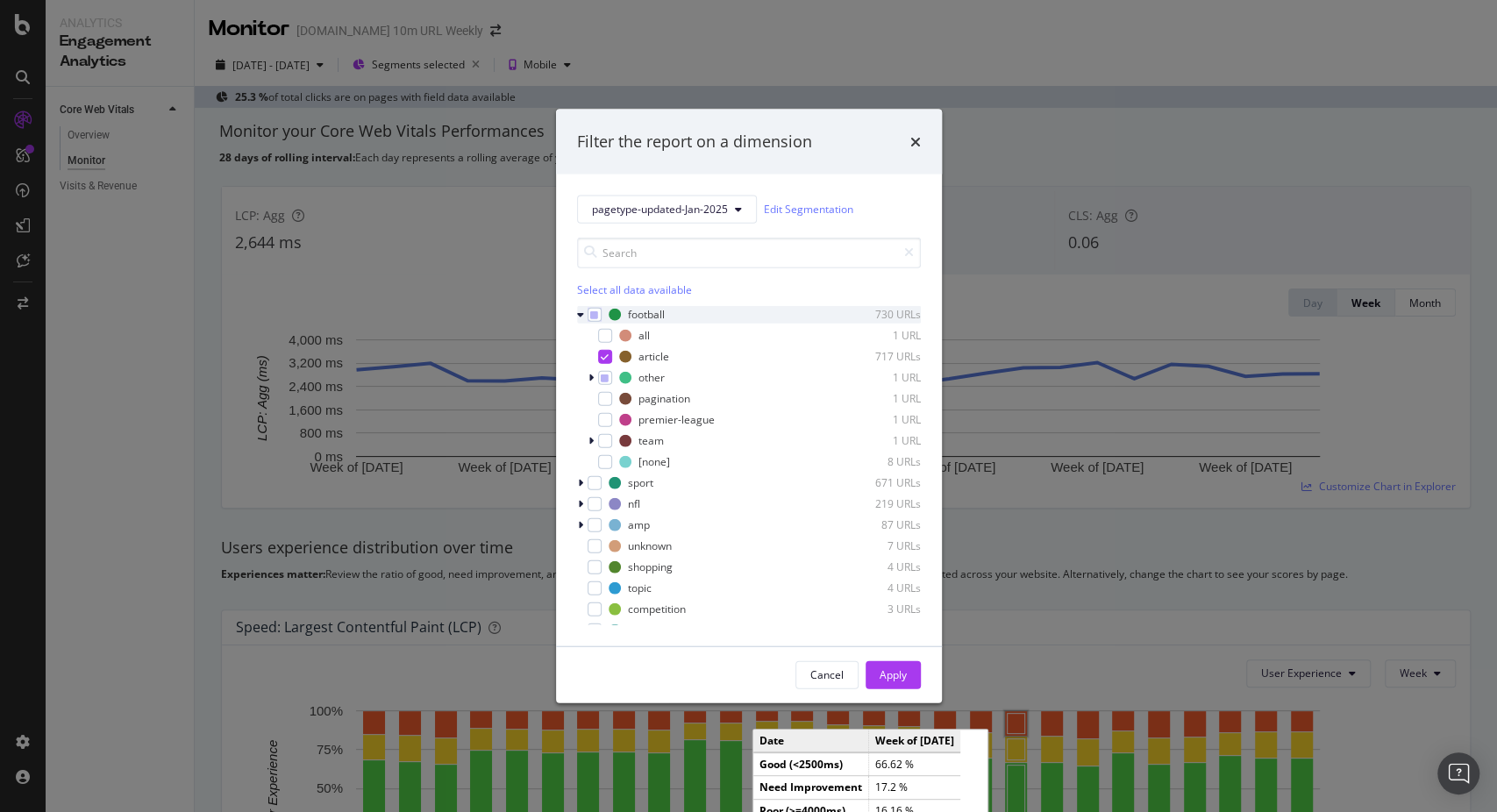
click at [586, 316] on div "modal" at bounding box center [582, 314] width 11 height 18
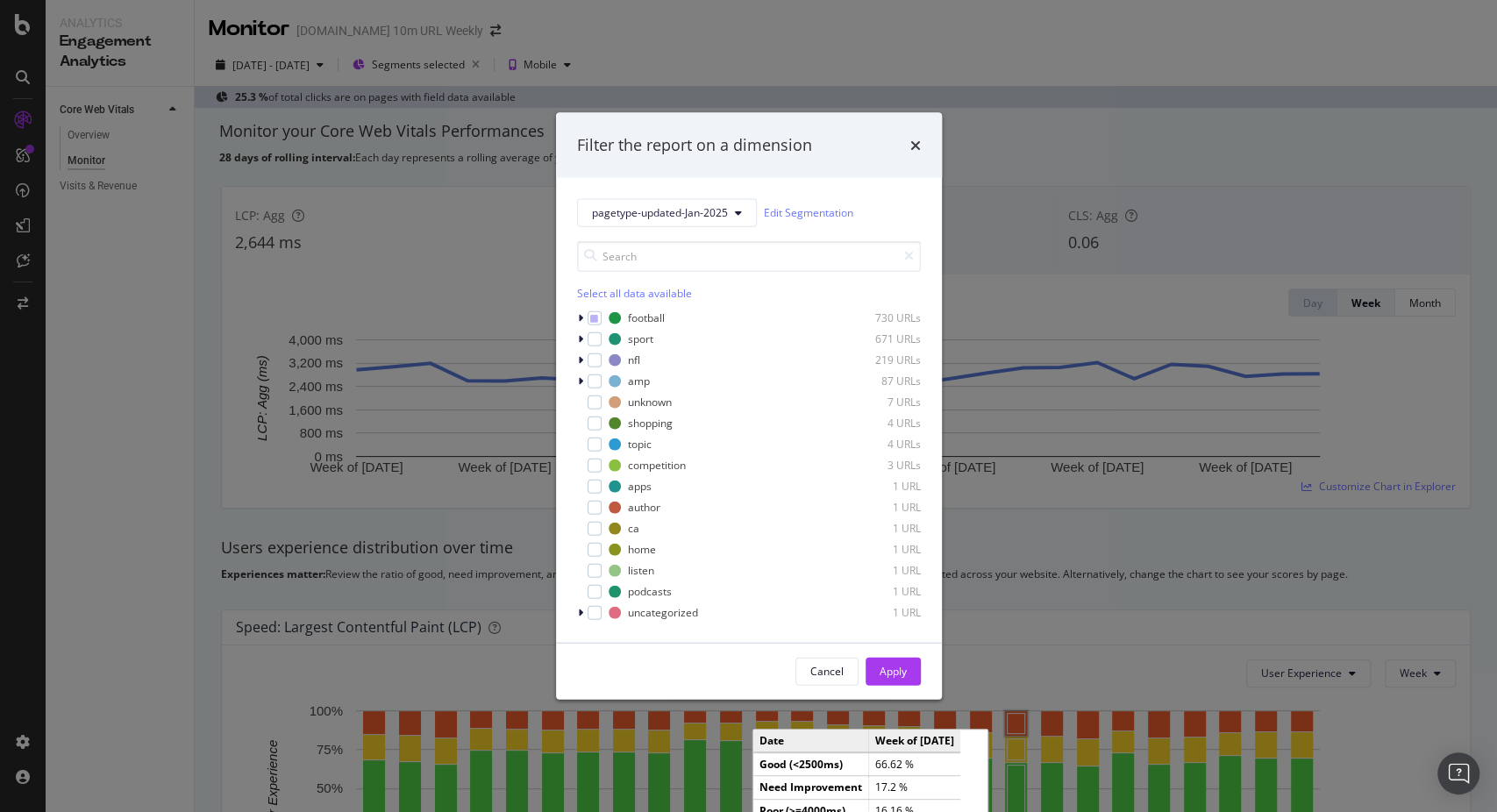
click at [632, 296] on div "Select all data available" at bounding box center [748, 292] width 344 height 15
click at [632, 296] on div "Unselect all data available" at bounding box center [748, 292] width 344 height 15
click at [599, 556] on div "modal" at bounding box center [595, 549] width 14 height 14
click at [912, 669] on button "Apply" at bounding box center [893, 671] width 55 height 28
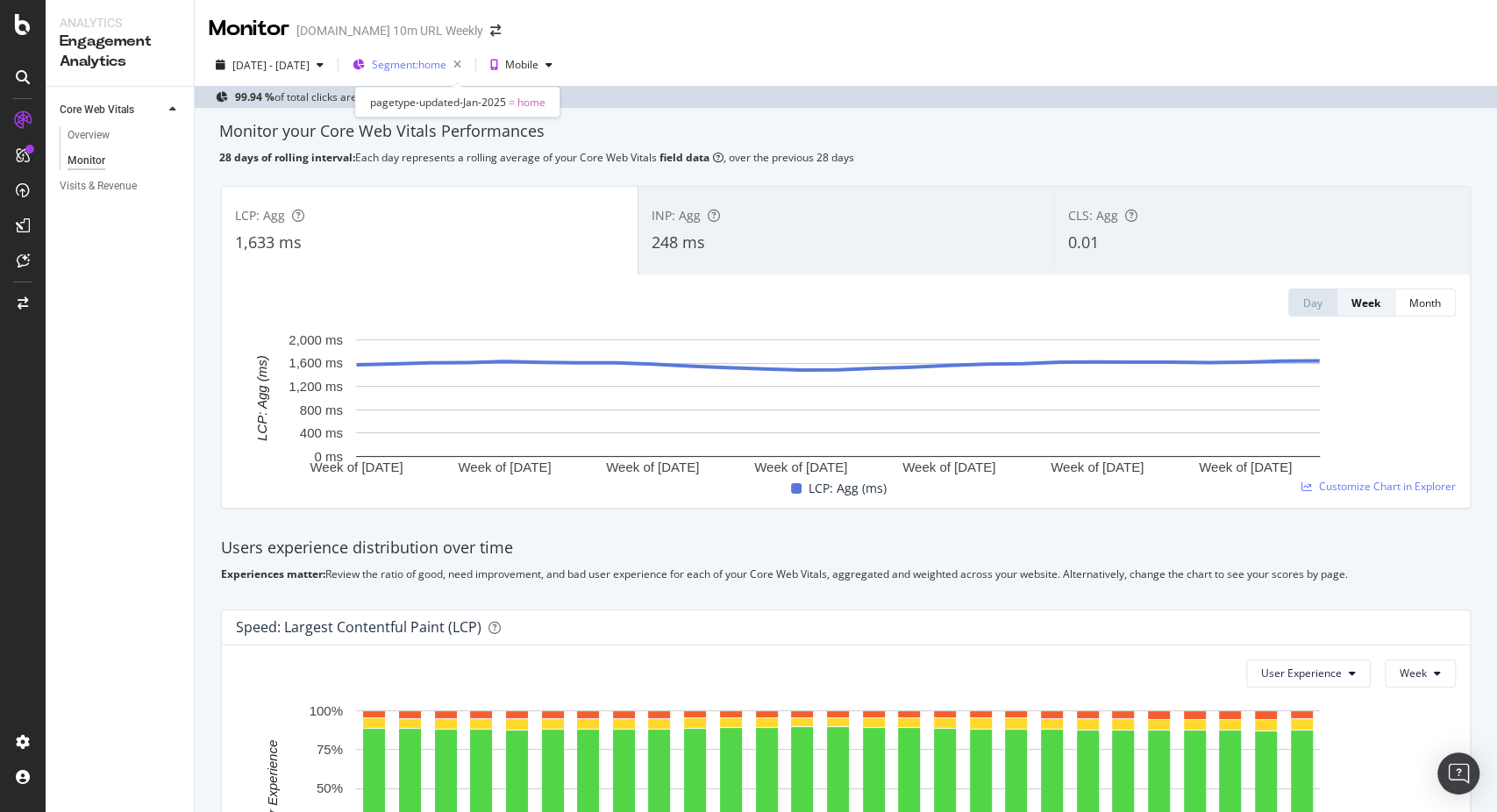
click at [447, 67] on span "Segment: home" at bounding box center [409, 64] width 75 height 15
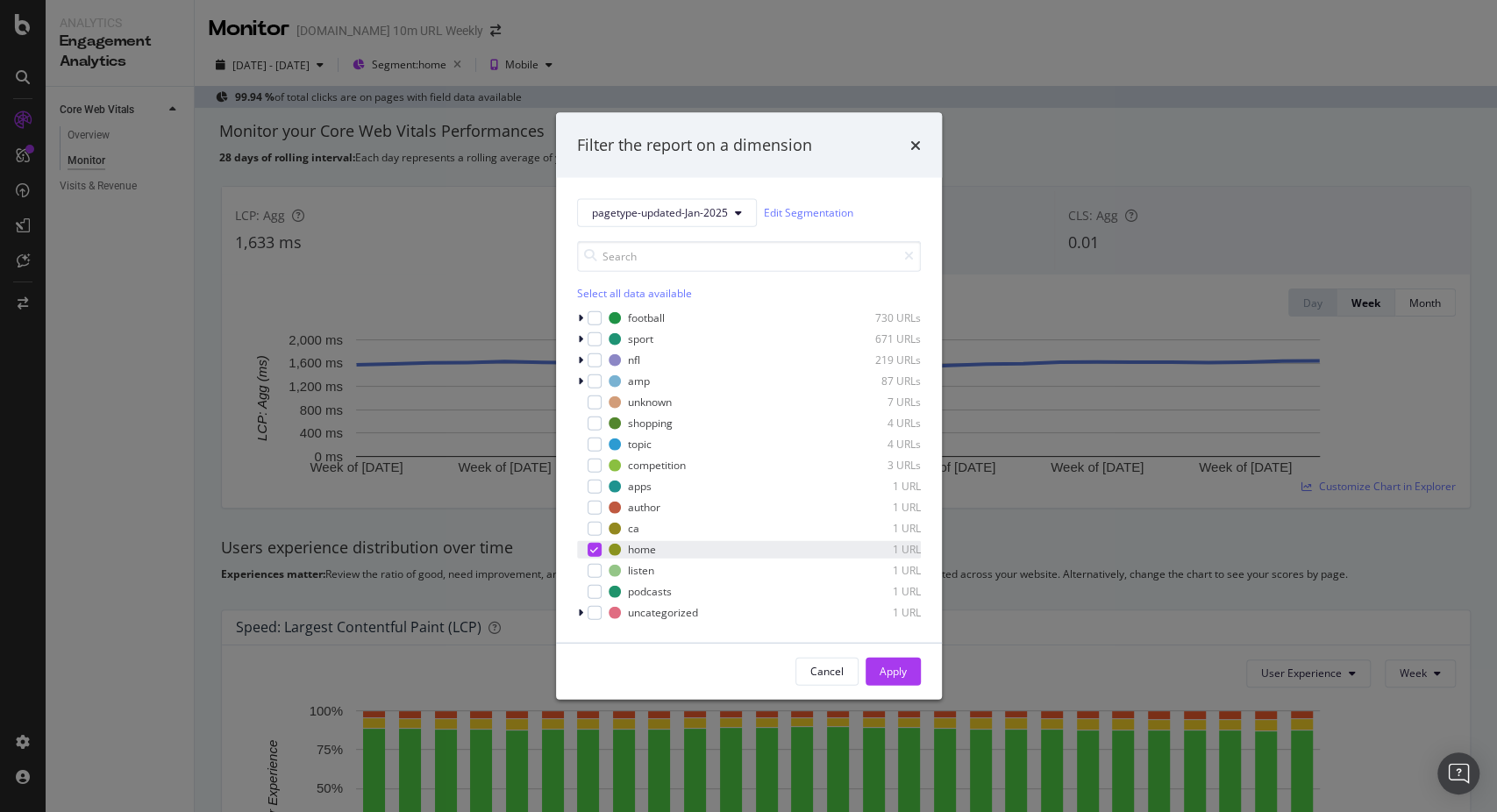
click at [598, 549] on div "modal" at bounding box center [595, 549] width 14 height 14
click at [580, 609] on icon "modal" at bounding box center [580, 612] width 5 height 11
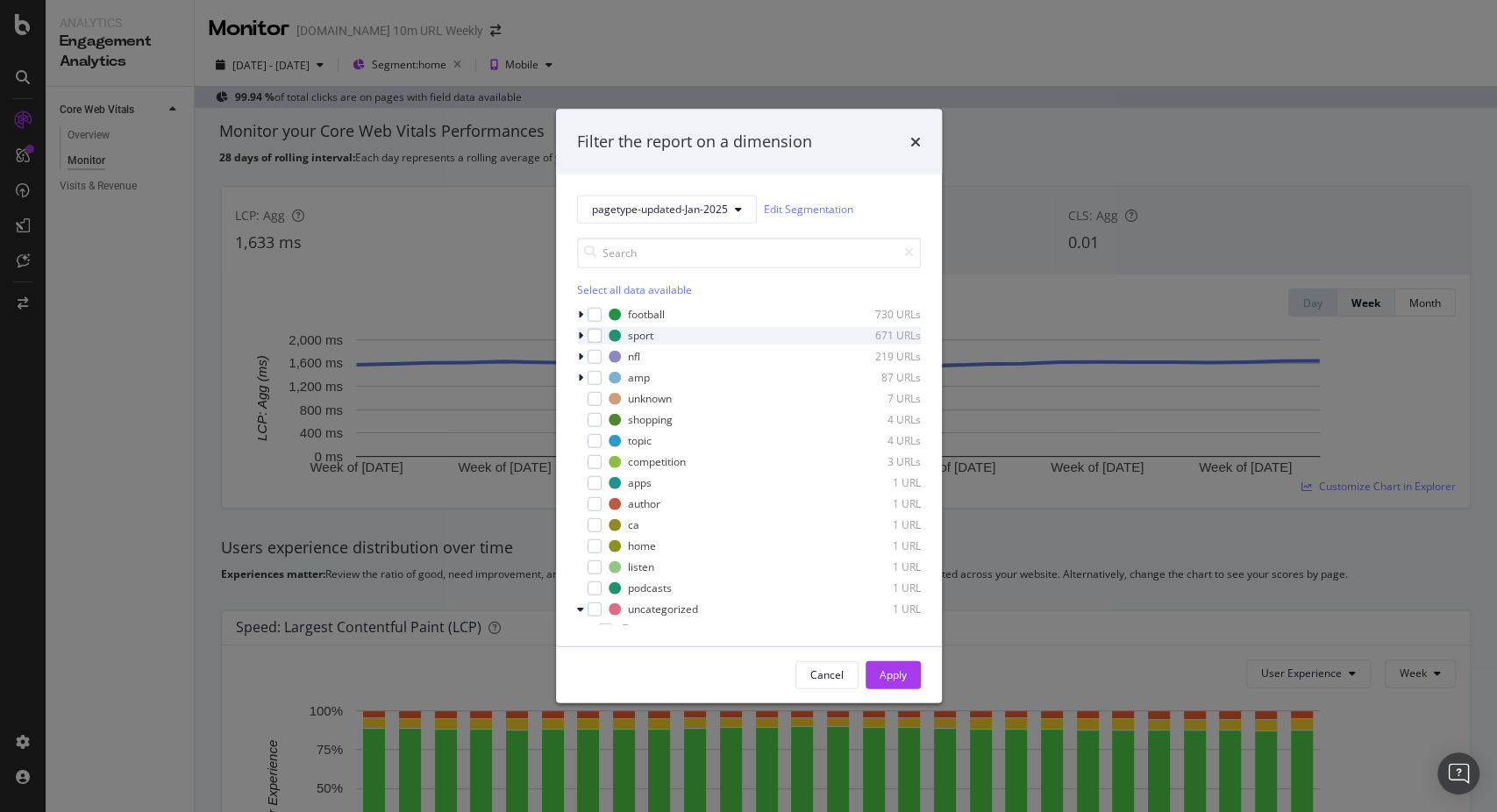
click at [580, 334] on icon "modal" at bounding box center [580, 335] width 5 height 11
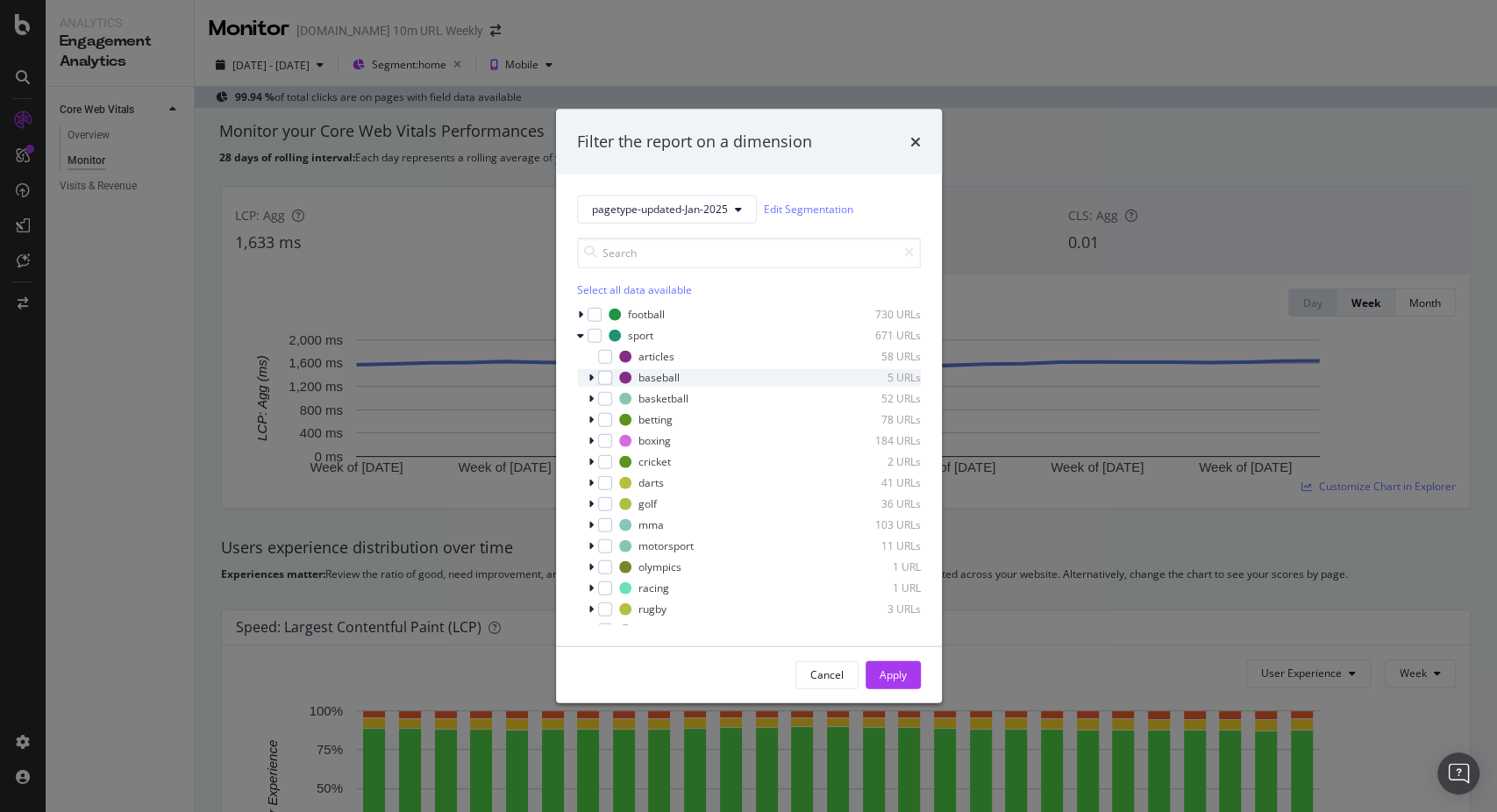
click at [591, 379] on icon "modal" at bounding box center [591, 377] width 5 height 11
click at [591, 379] on icon "modal" at bounding box center [591, 377] width 7 height 11
click at [603, 353] on div "modal" at bounding box center [605, 356] width 14 height 14
click at [897, 682] on div "Apply" at bounding box center [893, 675] width 27 height 26
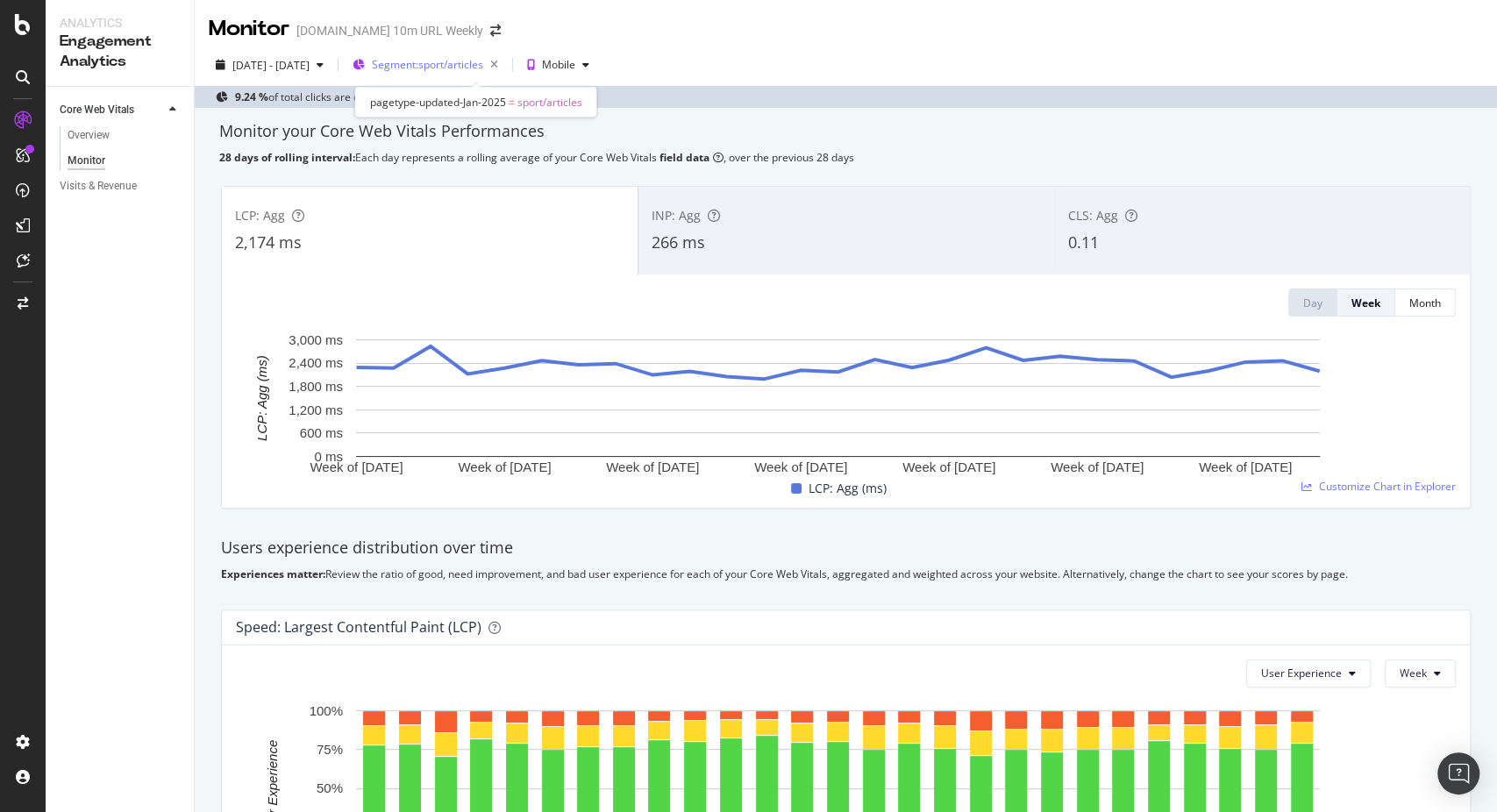
click at [483, 60] on span "Segment: sport/articles" at bounding box center [428, 64] width 112 height 15
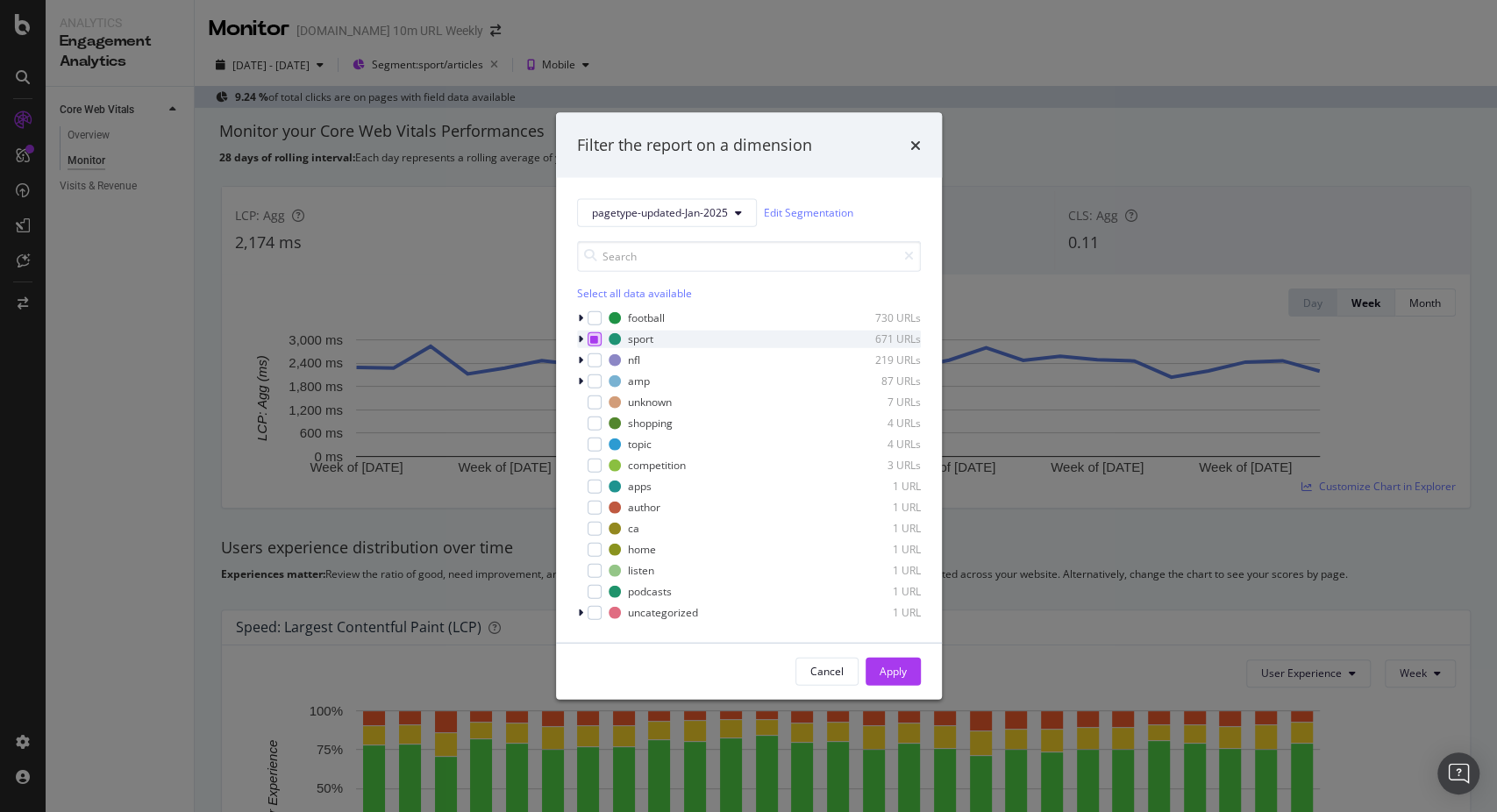
click at [593, 337] on icon "modal" at bounding box center [594, 338] width 8 height 9
click at [582, 384] on icon "modal" at bounding box center [580, 381] width 5 height 11
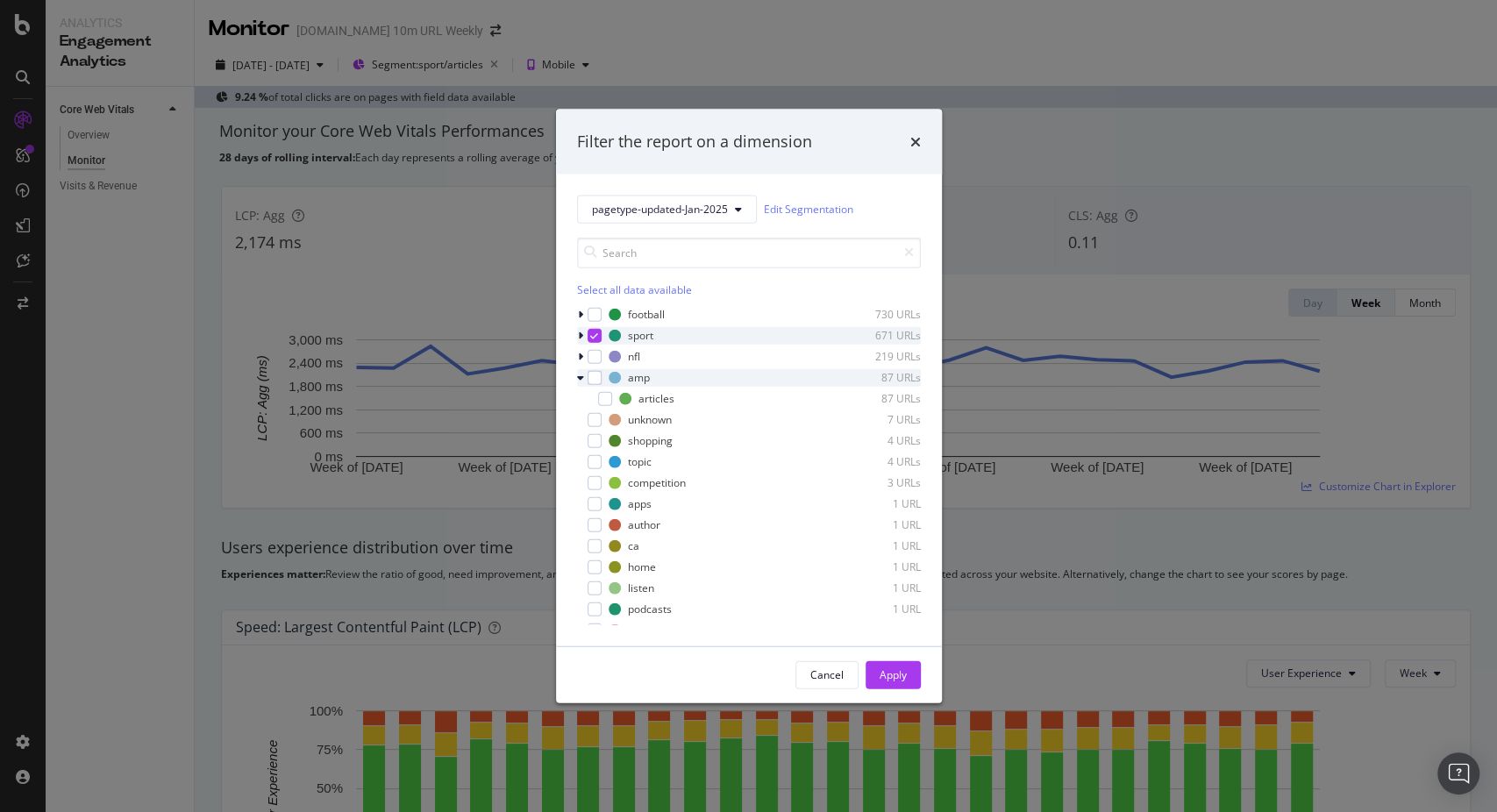
click at [582, 384] on div "modal" at bounding box center [582, 378] width 11 height 18
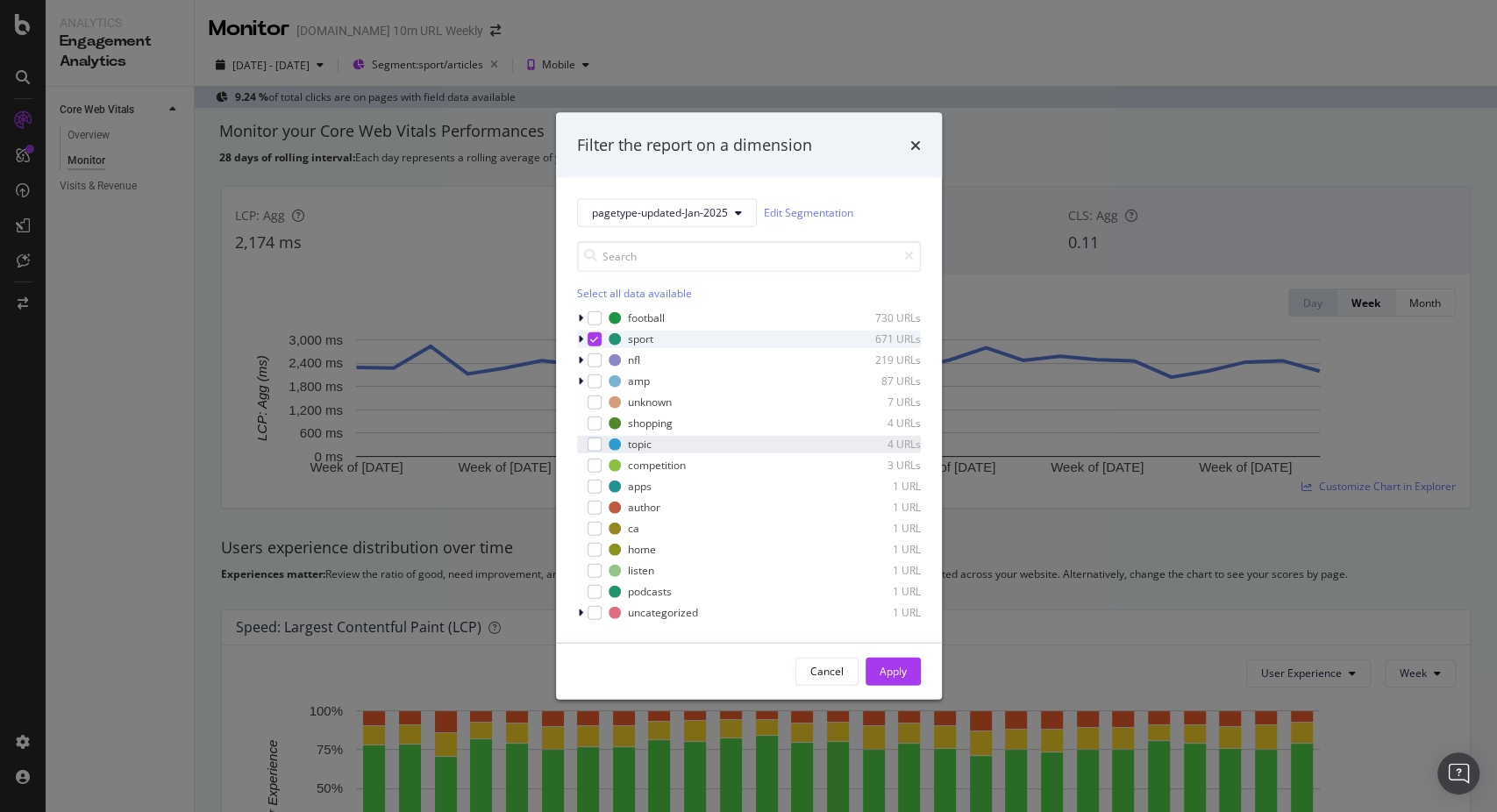
click at [601, 440] on div "topic 4 URLs" at bounding box center [748, 444] width 344 height 18
click at [886, 677] on div "Apply" at bounding box center [893, 671] width 27 height 15
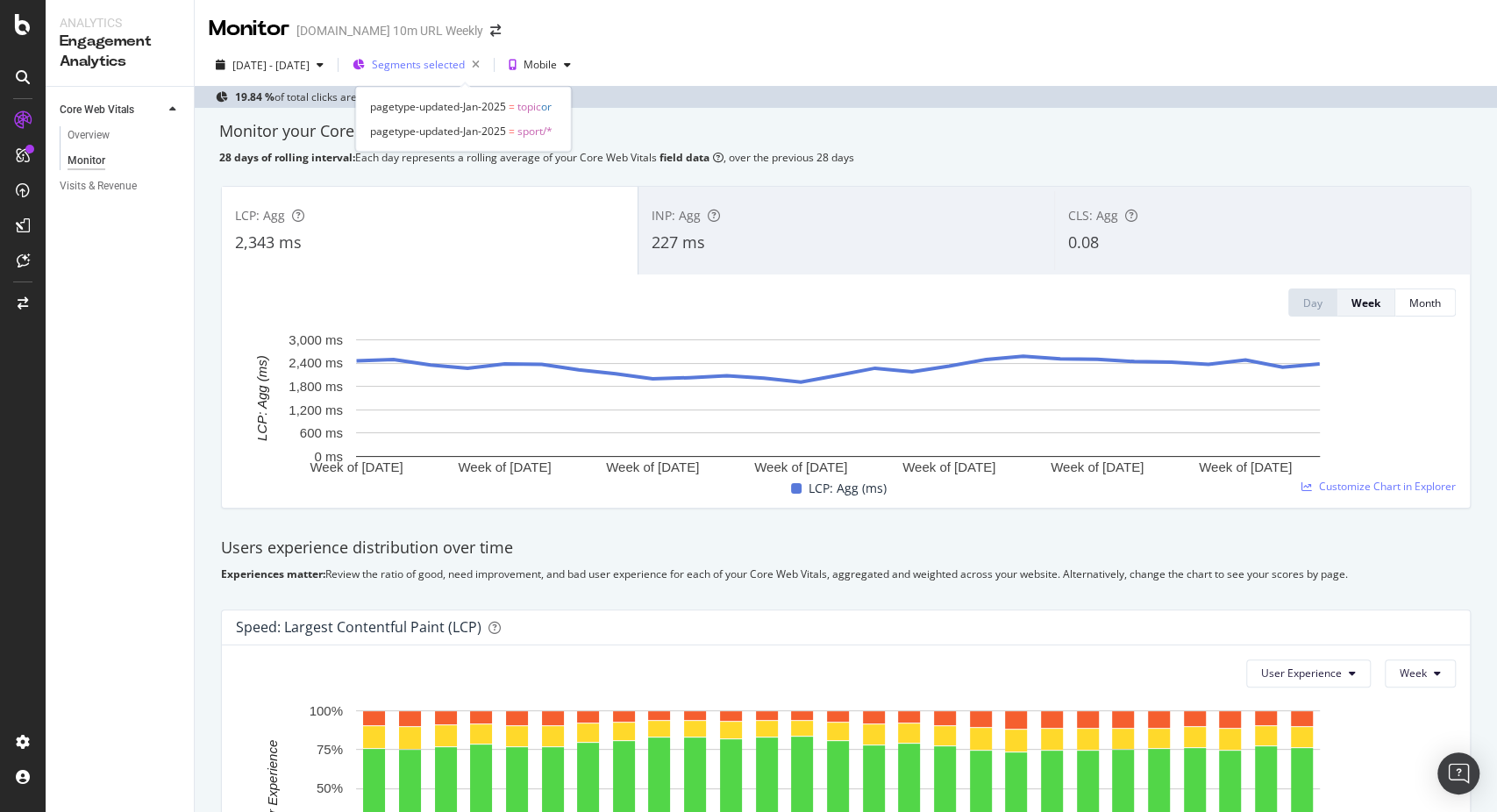
click at [464, 69] on span "Segments selected" at bounding box center [418, 64] width 93 height 15
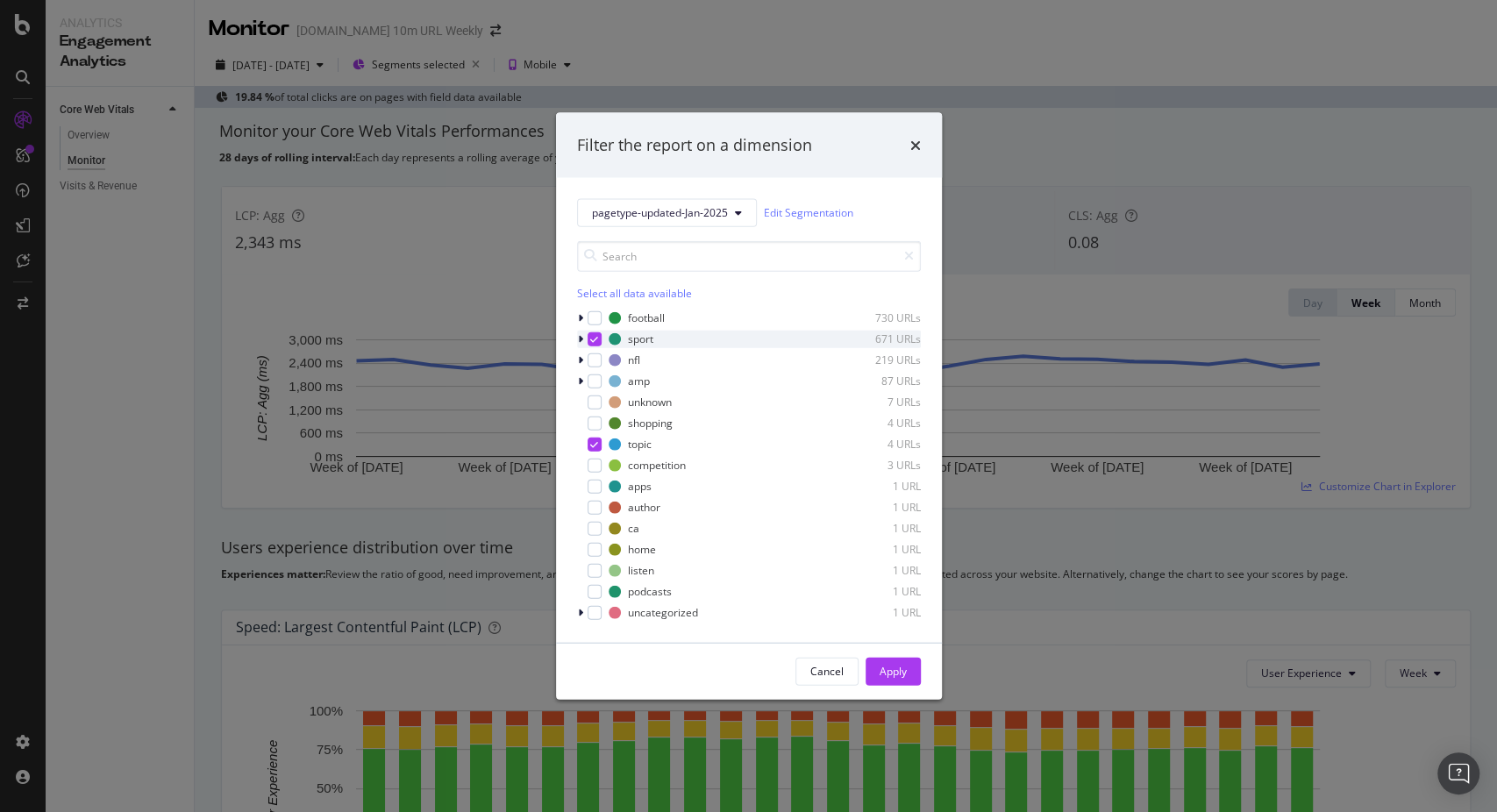
click at [589, 338] on div "modal" at bounding box center [595, 339] width 14 height 14
click at [592, 448] on icon "modal" at bounding box center [594, 443] width 8 height 9
click at [602, 361] on div "nfl 219 URLs" at bounding box center [748, 360] width 344 height 18
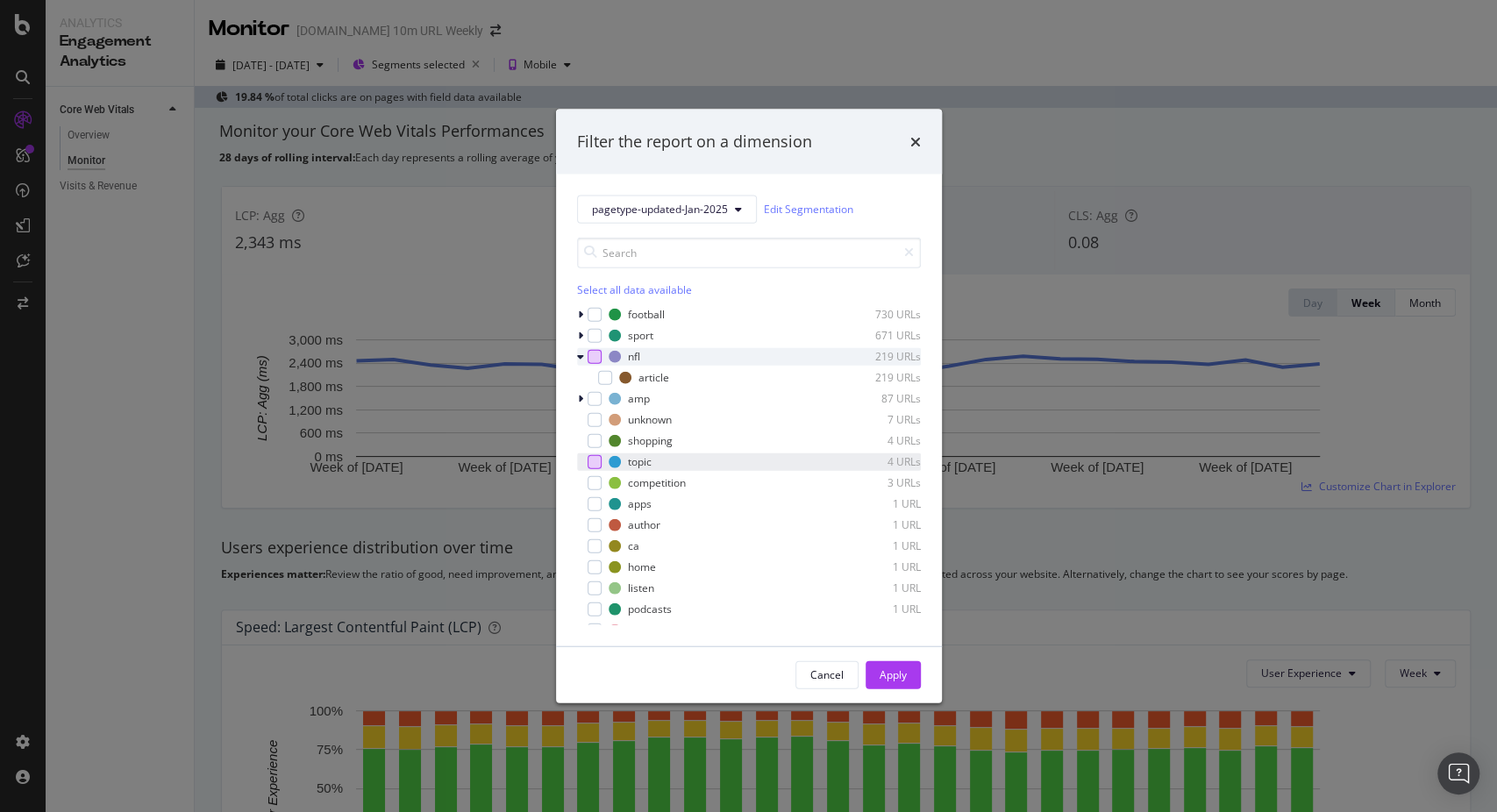
click at [598, 359] on div "modal" at bounding box center [595, 356] width 14 height 14
click at [898, 664] on div "Apply" at bounding box center [893, 675] width 27 height 26
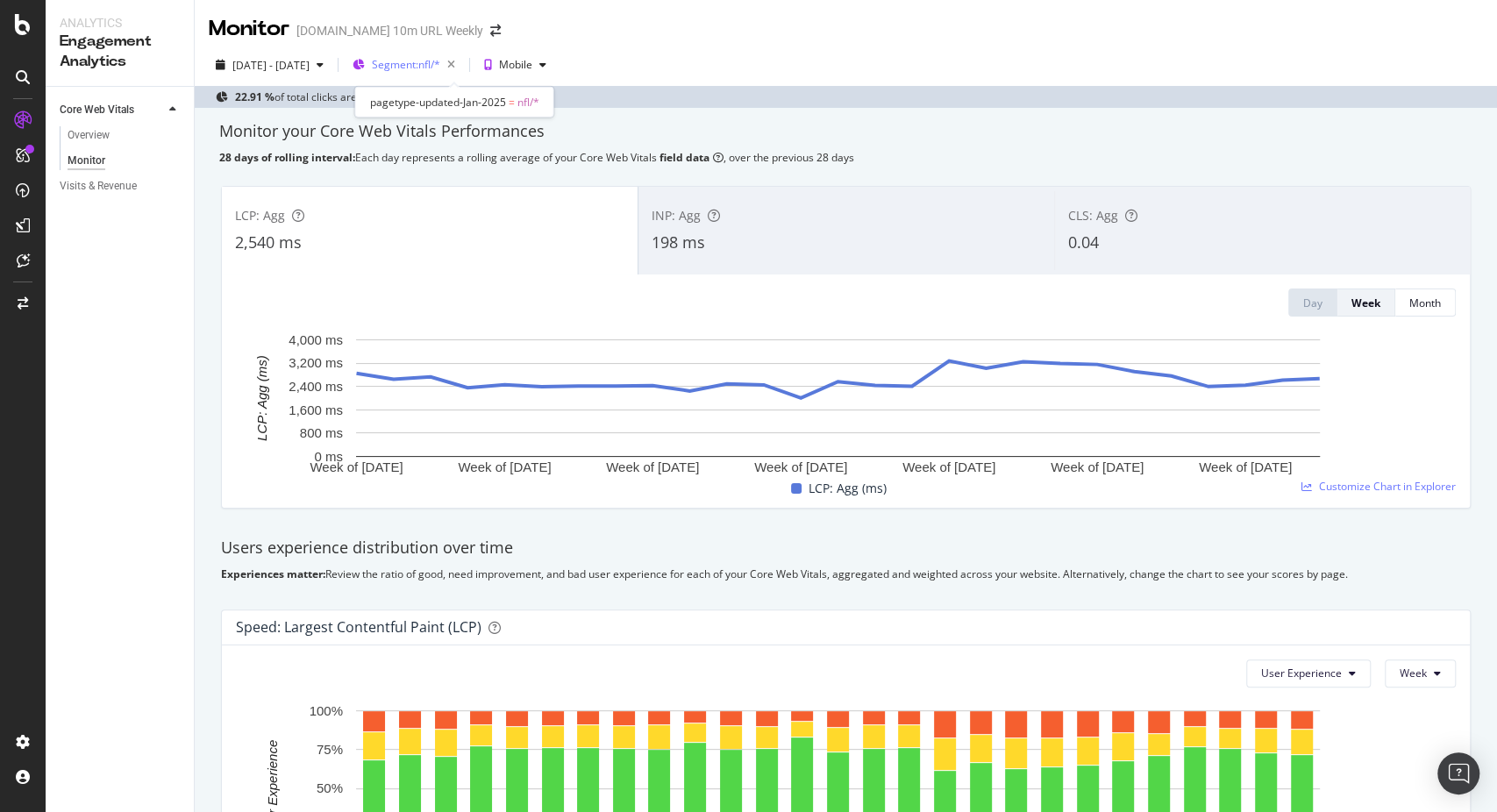
click at [441, 71] on span "Segment: nfl/*" at bounding box center [406, 64] width 69 height 15
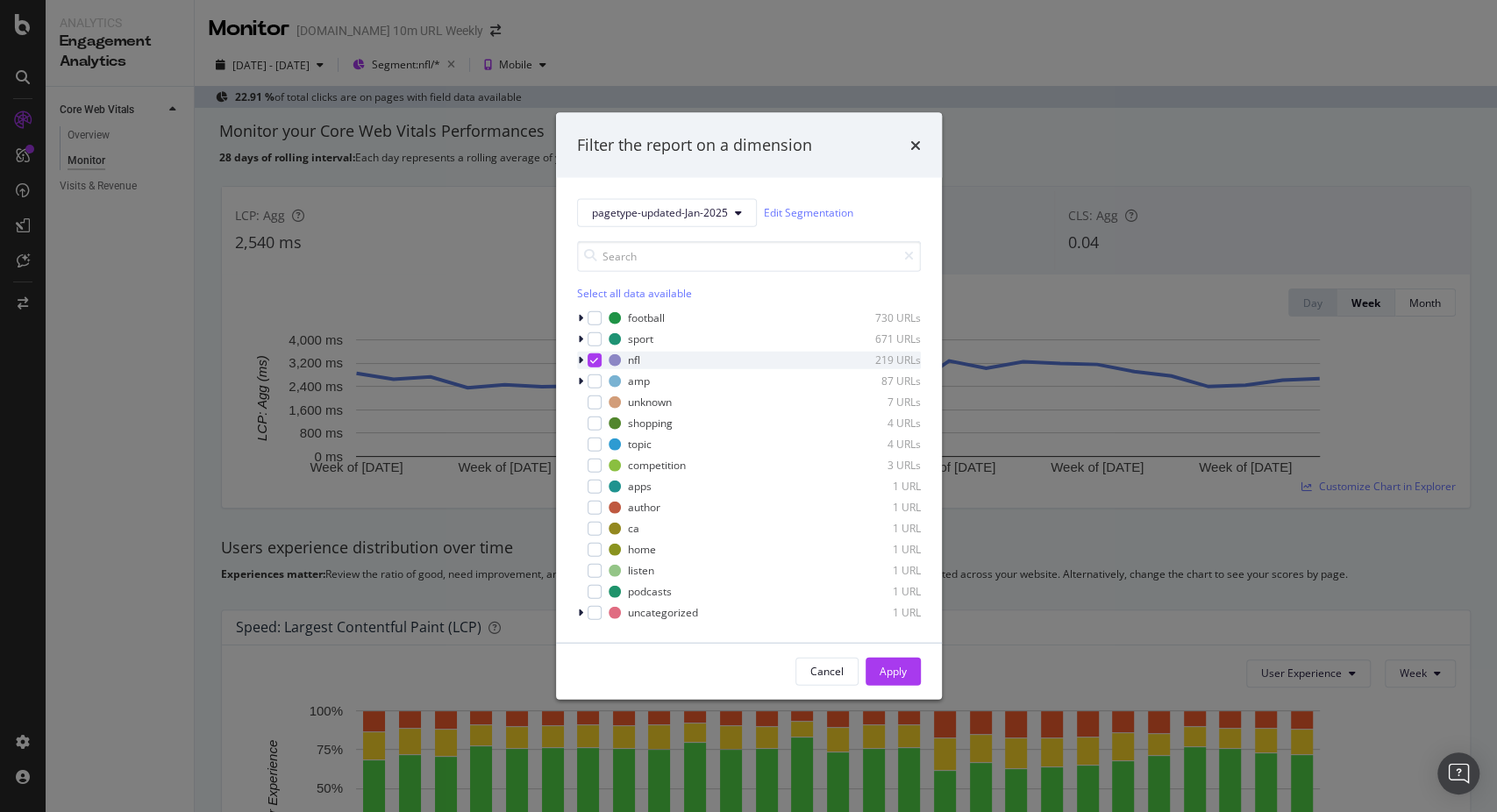
click at [596, 362] on icon "modal" at bounding box center [594, 359] width 8 height 9
click at [595, 315] on div "modal" at bounding box center [595, 318] width 14 height 14
click at [579, 315] on icon "modal" at bounding box center [580, 317] width 5 height 11
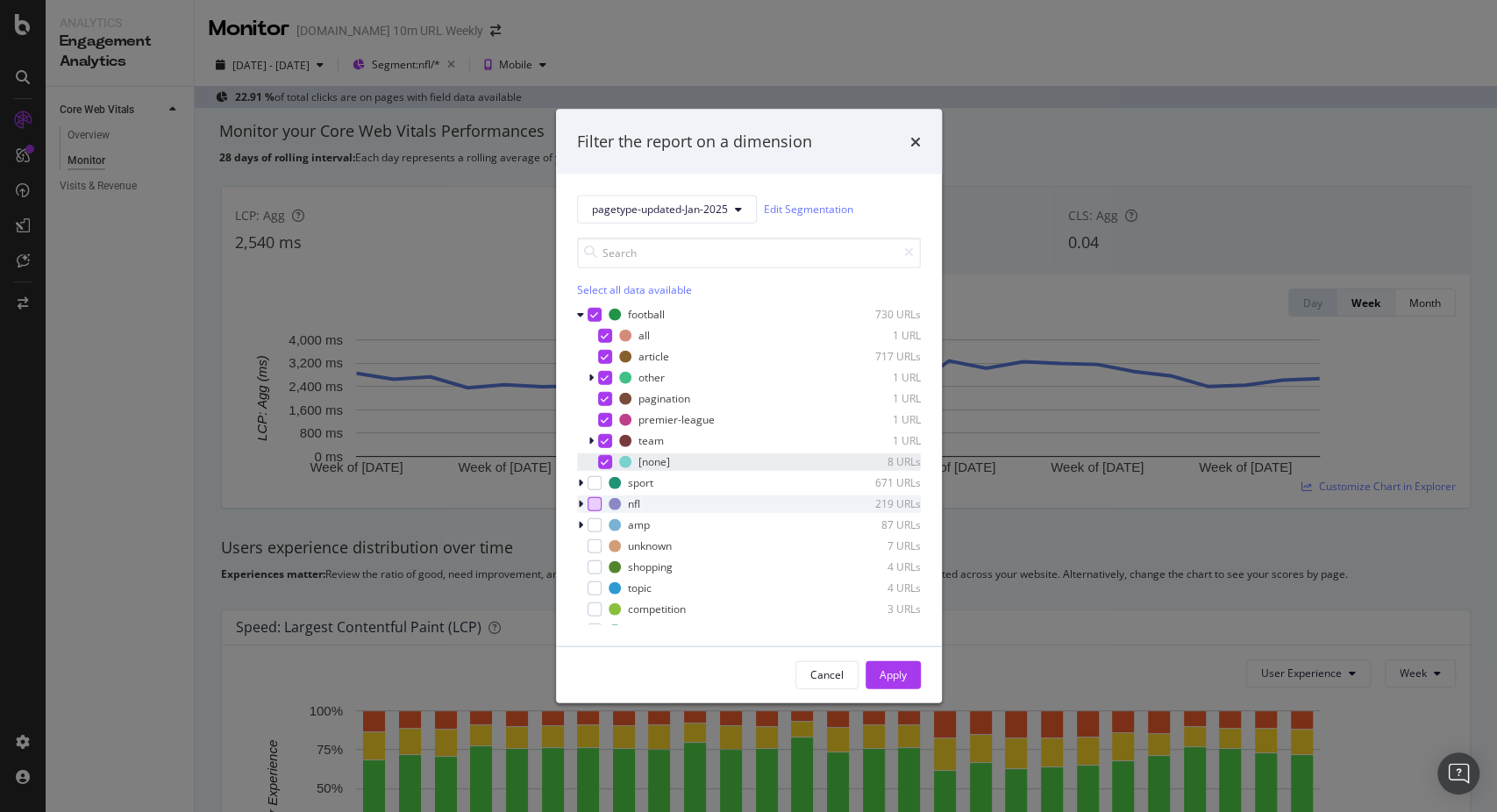
click at [604, 464] on icon "modal" at bounding box center [605, 461] width 8 height 9
click at [592, 374] on icon "modal" at bounding box center [591, 377] width 5 height 11
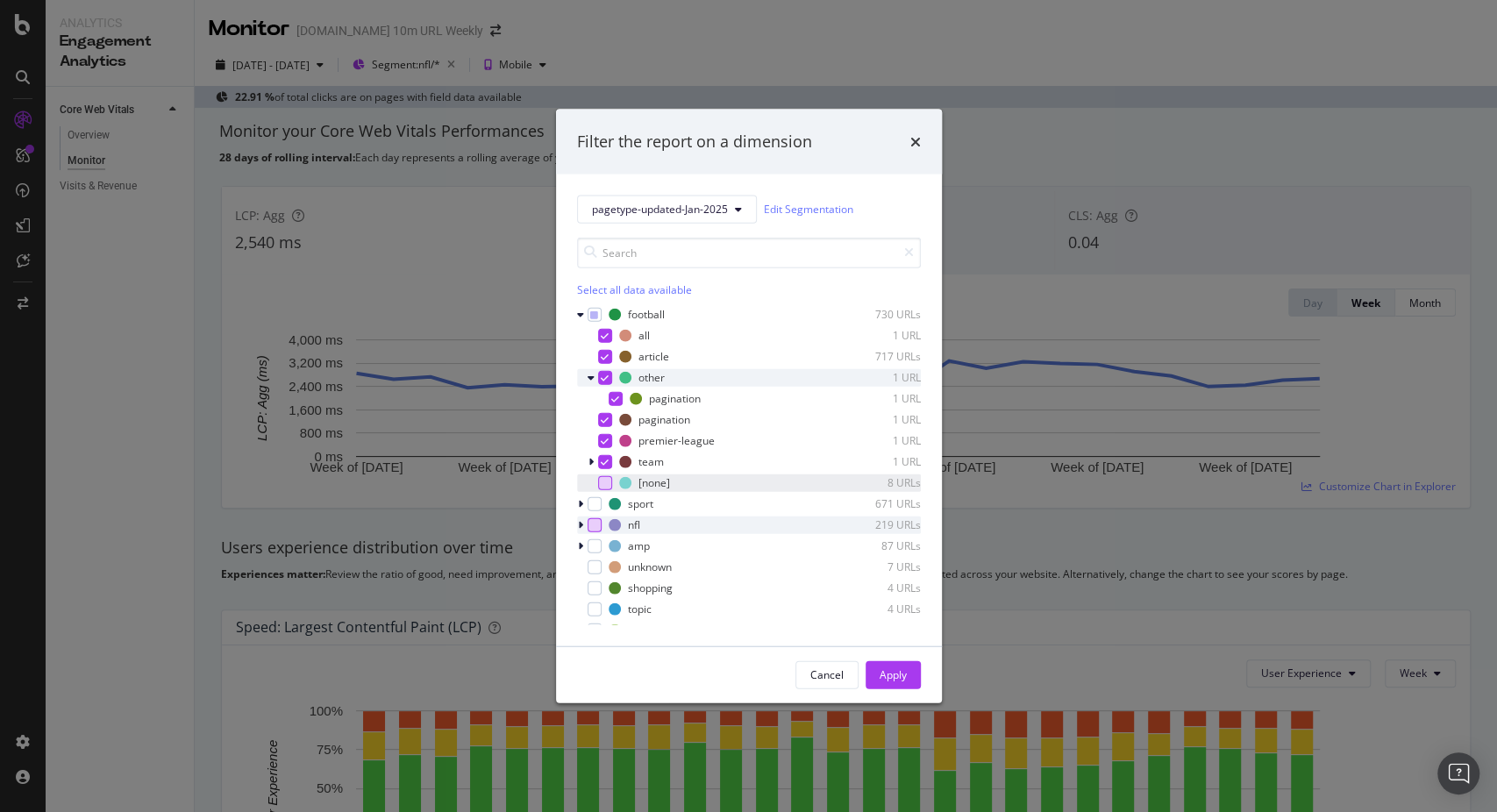
click at [603, 379] on icon "modal" at bounding box center [605, 377] width 8 height 9
click at [603, 426] on div "pagination 1 URL" at bounding box center [748, 419] width 344 height 18
click at [602, 437] on icon "modal" at bounding box center [605, 439] width 8 height 9
click at [602, 457] on icon "modal" at bounding box center [605, 461] width 8 height 9
click at [603, 336] on icon "modal" at bounding box center [605, 335] width 8 height 9
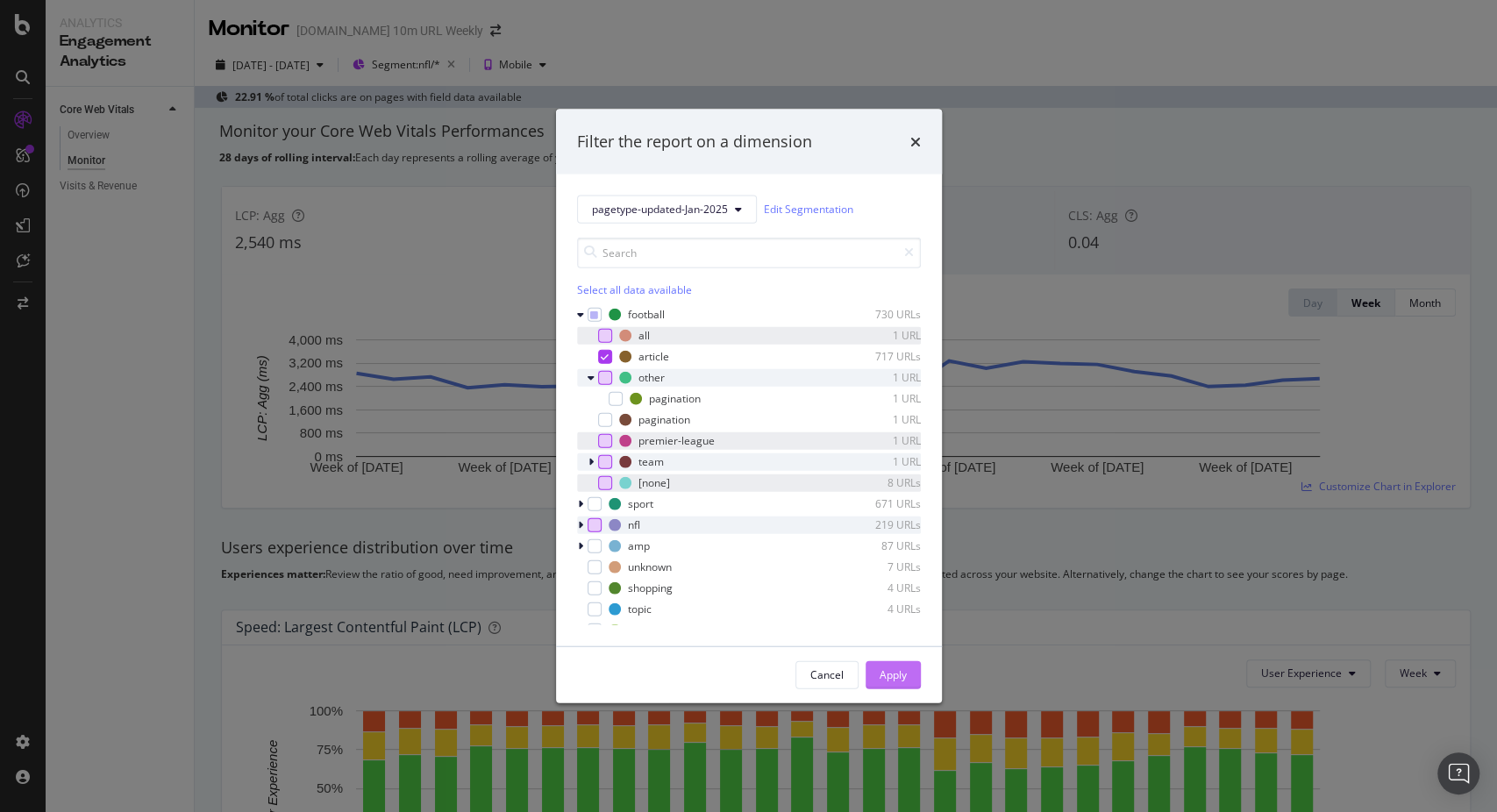
click at [883, 676] on div "Apply" at bounding box center [893, 675] width 27 height 15
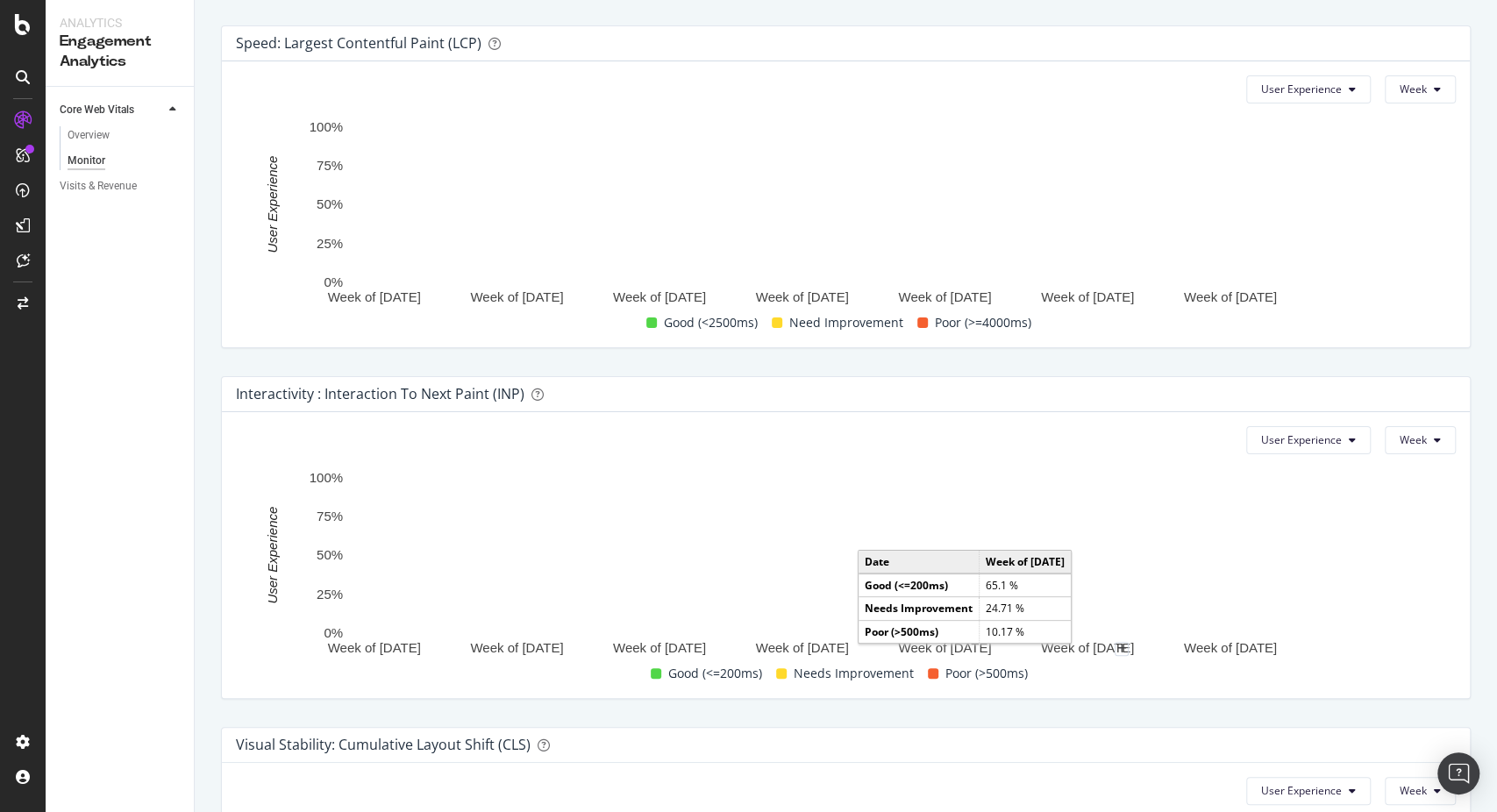
scroll to position [877, 0]
